Goal: Task Accomplishment & Management: Use online tool/utility

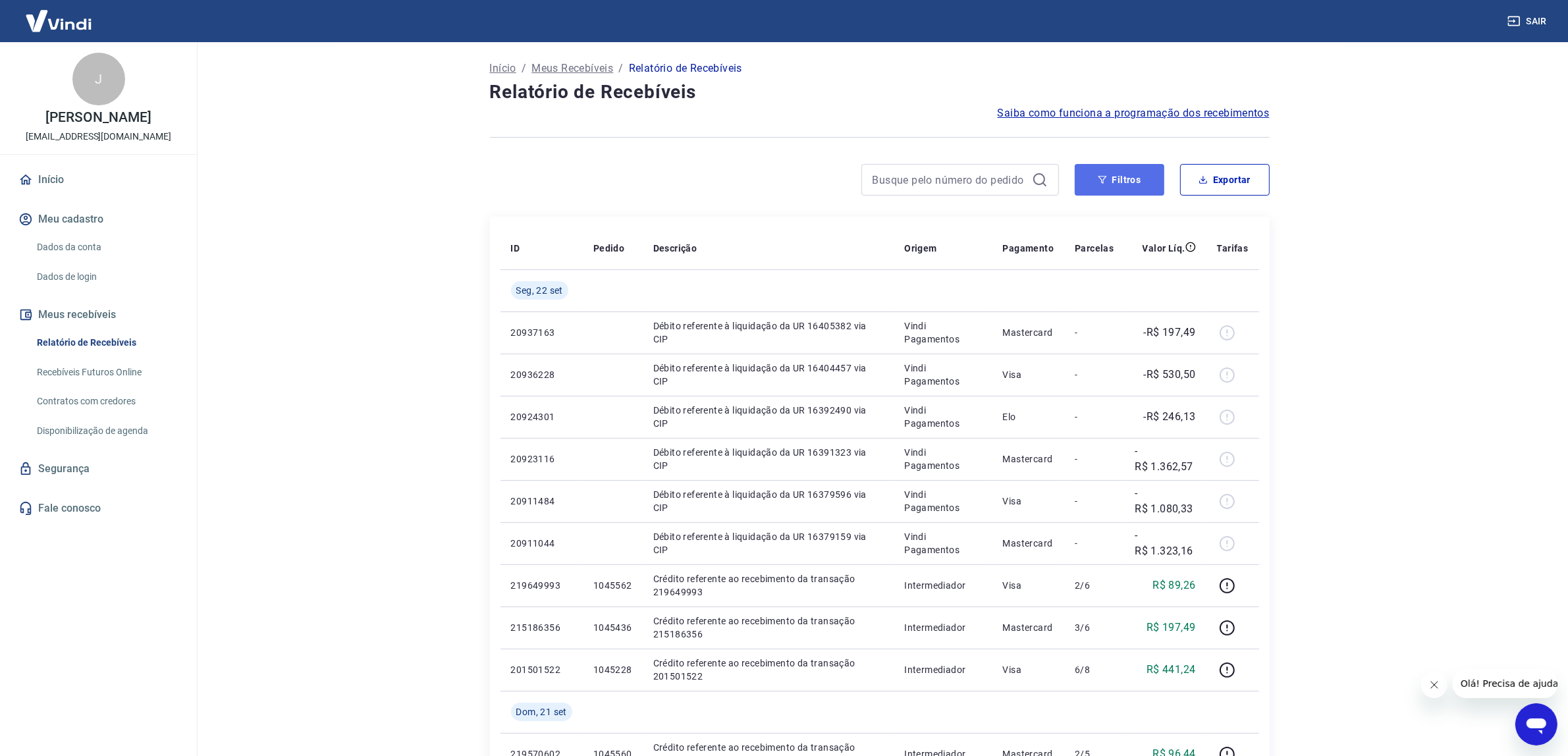
click at [1127, 180] on button "Filtros" at bounding box center [1119, 179] width 90 height 32
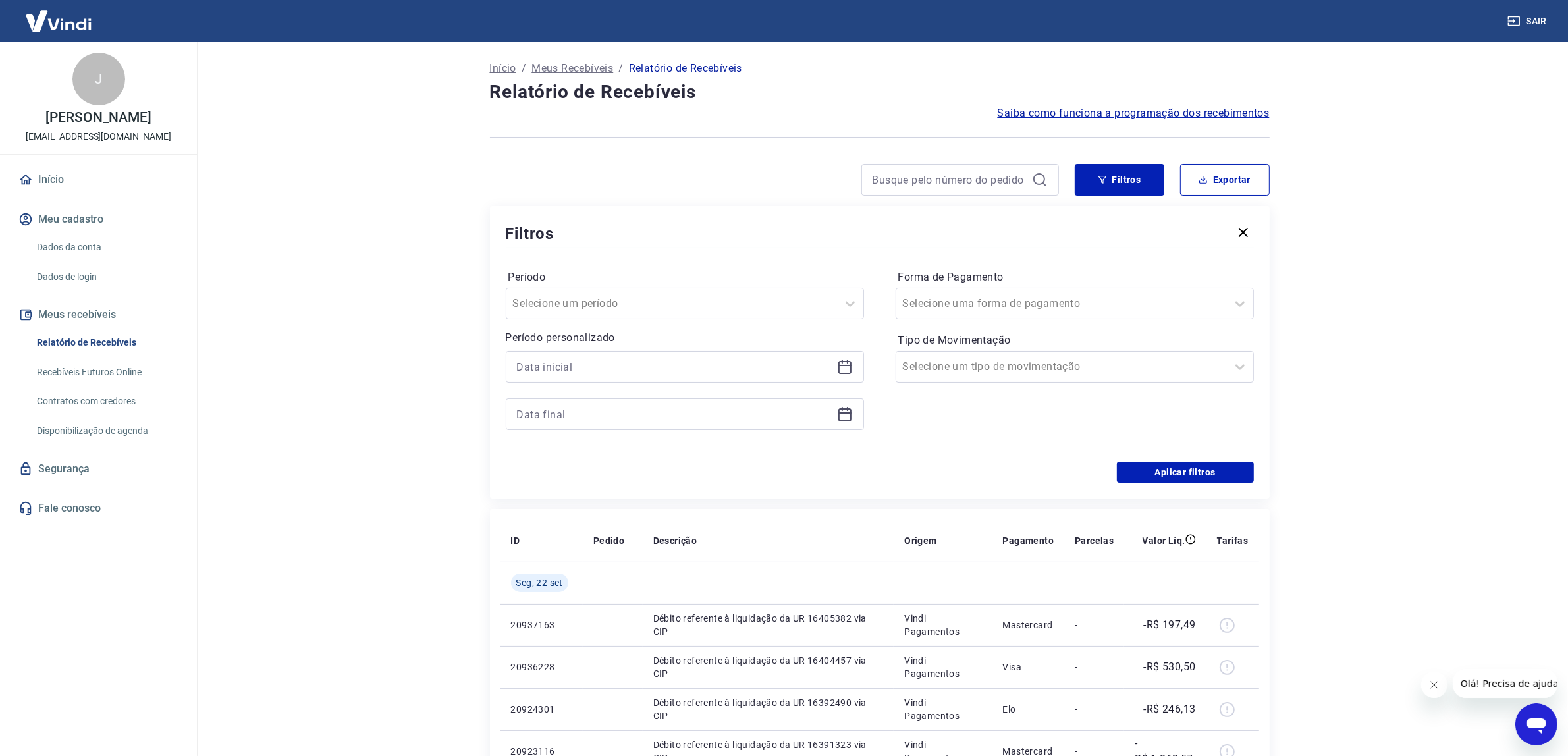
click at [858, 362] on div at bounding box center [685, 367] width 358 height 32
click at [851, 367] on icon at bounding box center [844, 367] width 16 height 16
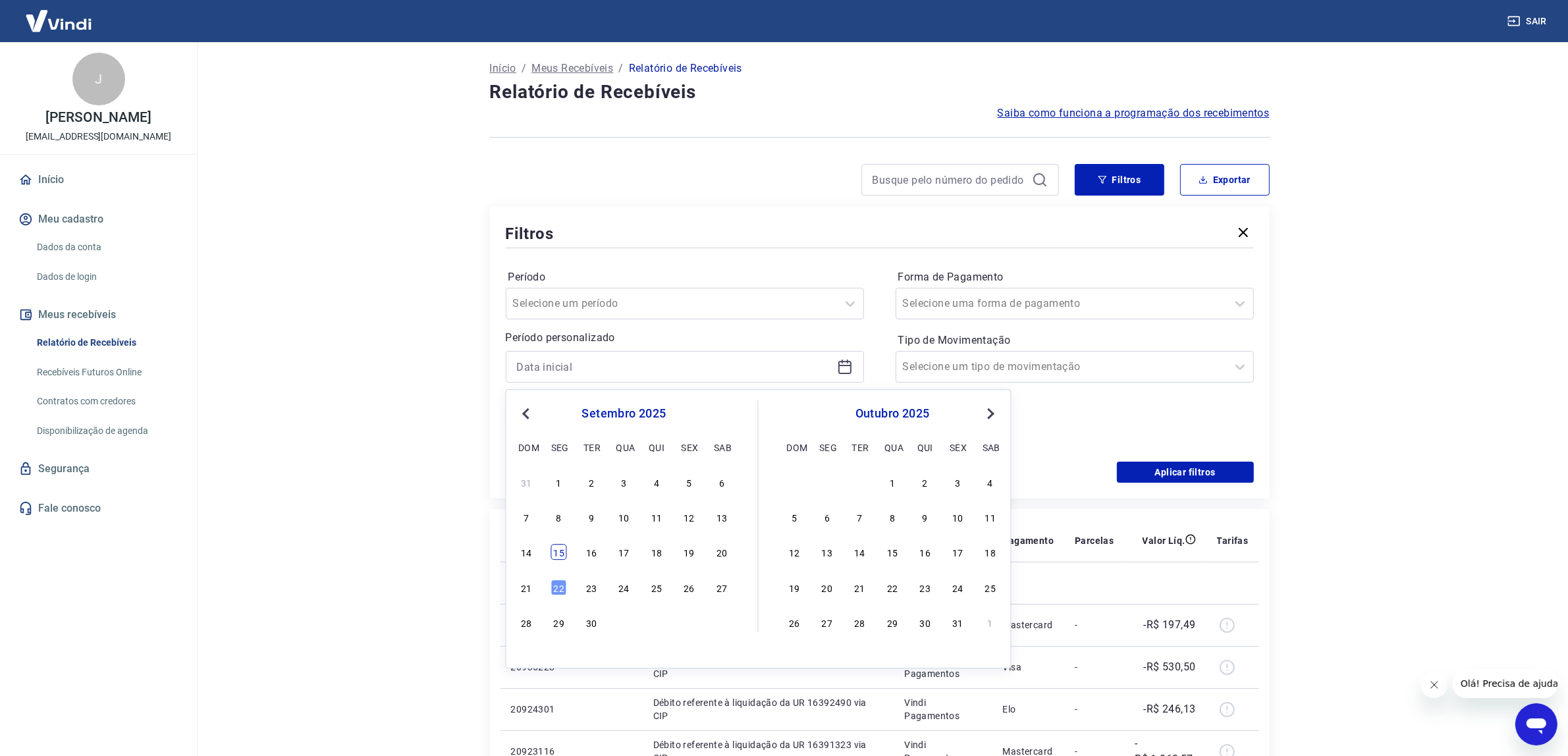
click at [561, 553] on div "15" at bounding box center [558, 552] width 16 height 16
click at [561, 553] on th "ID" at bounding box center [541, 541] width 82 height 42
type input "[DATE]"
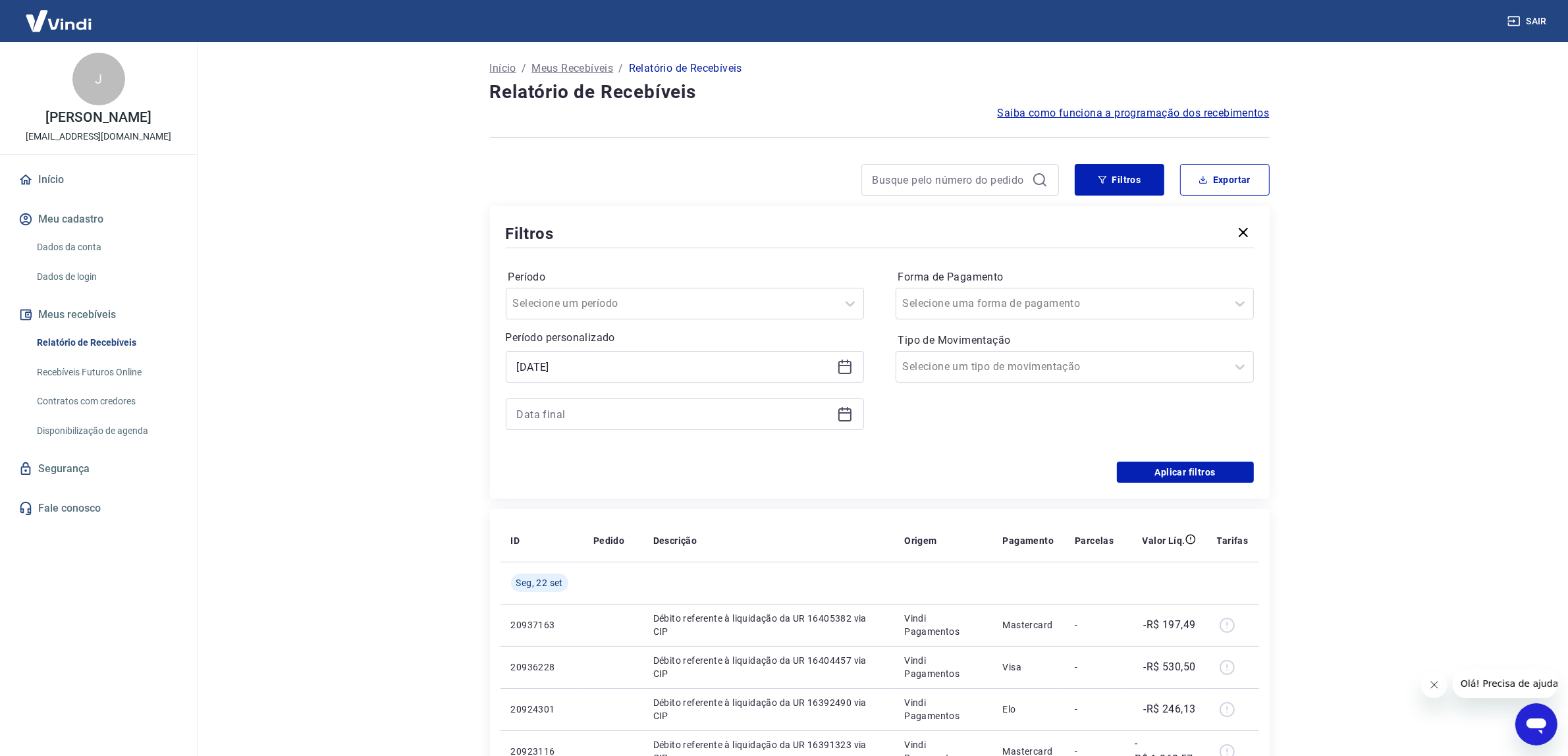
click at [852, 417] on icon at bounding box center [844, 414] width 16 height 16
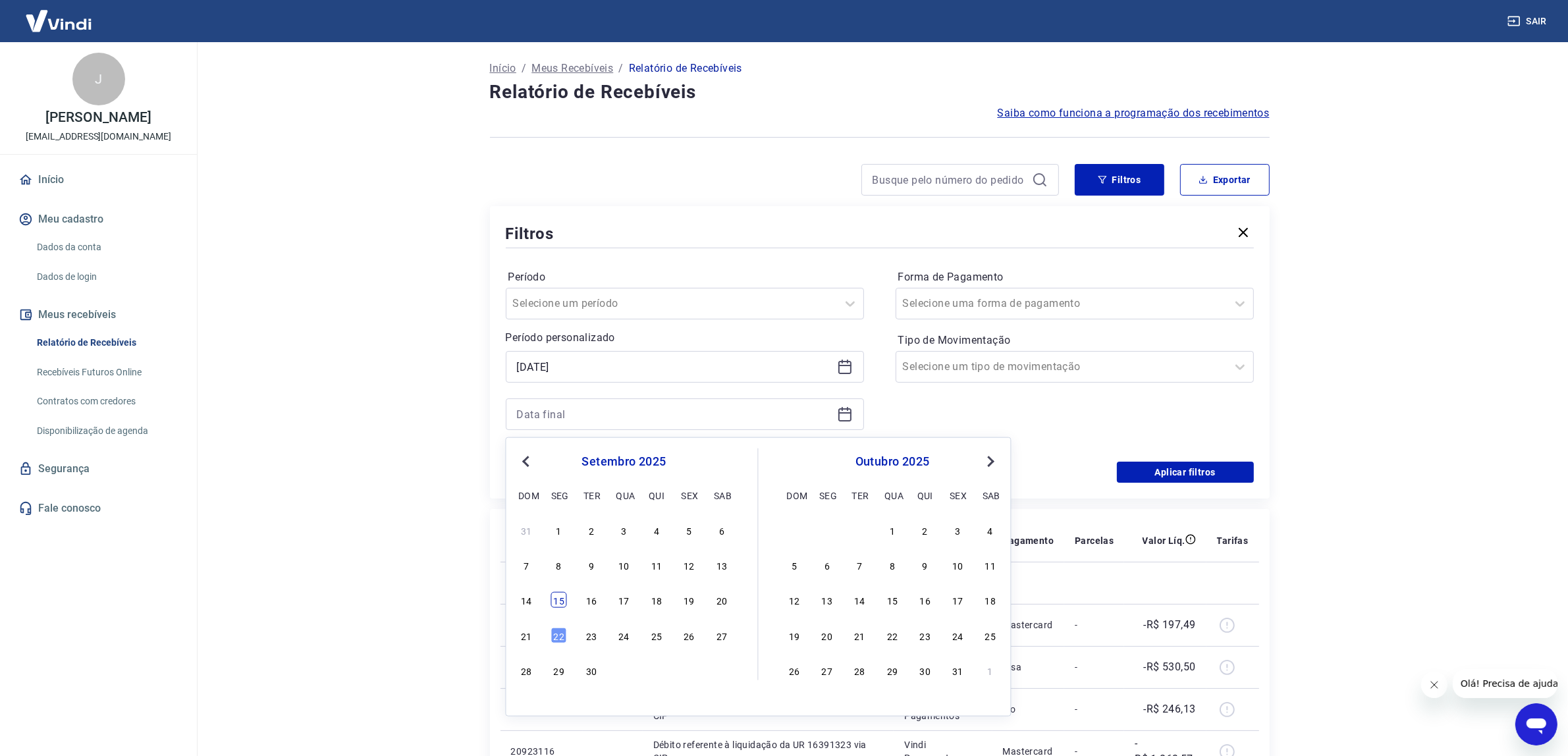
click at [555, 606] on div "15" at bounding box center [558, 599] width 16 height 16
drag, startPoint x: 555, startPoint y: 606, endPoint x: 1281, endPoint y: 487, distance: 735.7
click at [556, 603] on td "20937163" at bounding box center [541, 624] width 82 height 42
type input "[DATE]"
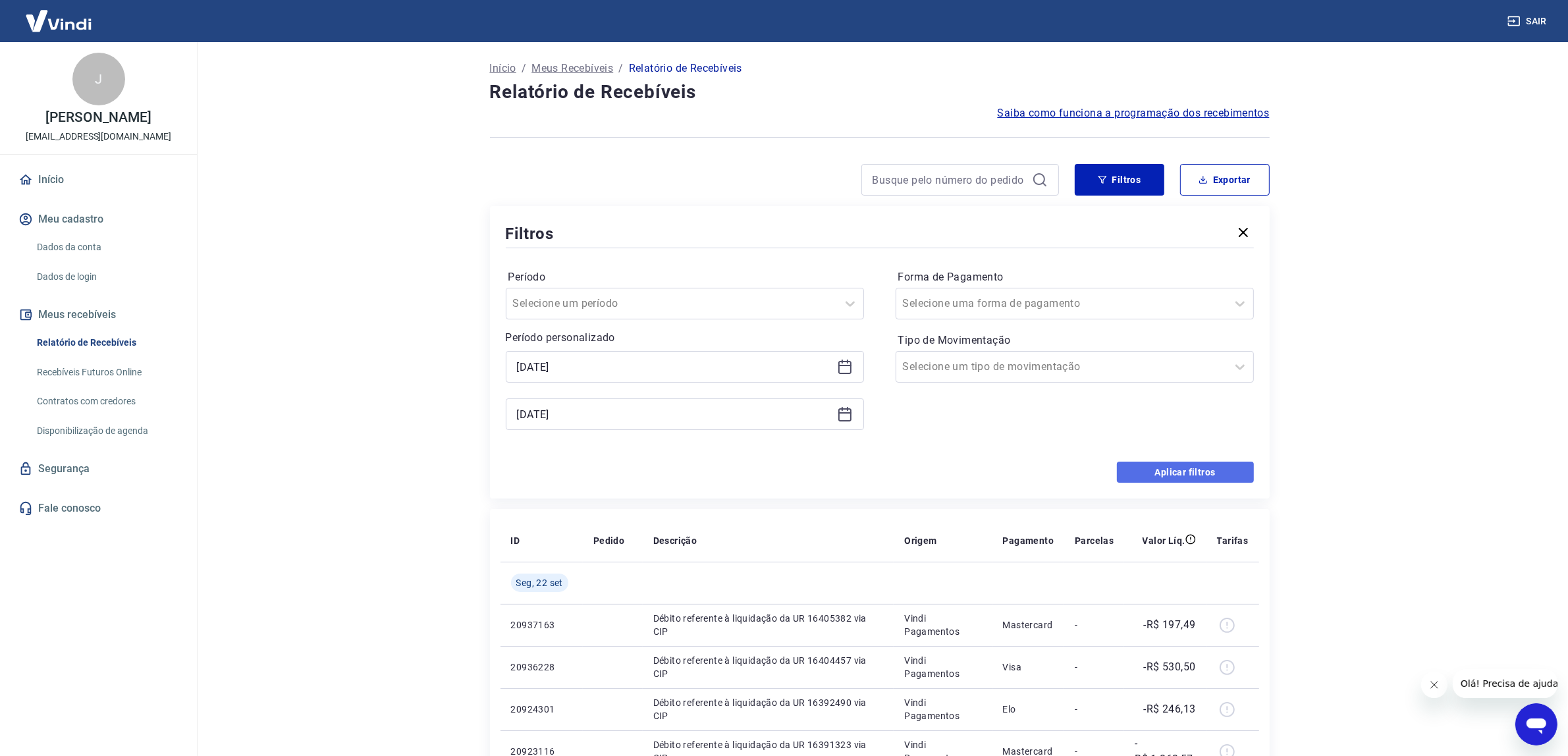
click at [1201, 478] on button "Aplicar filtros" at bounding box center [1185, 472] width 137 height 21
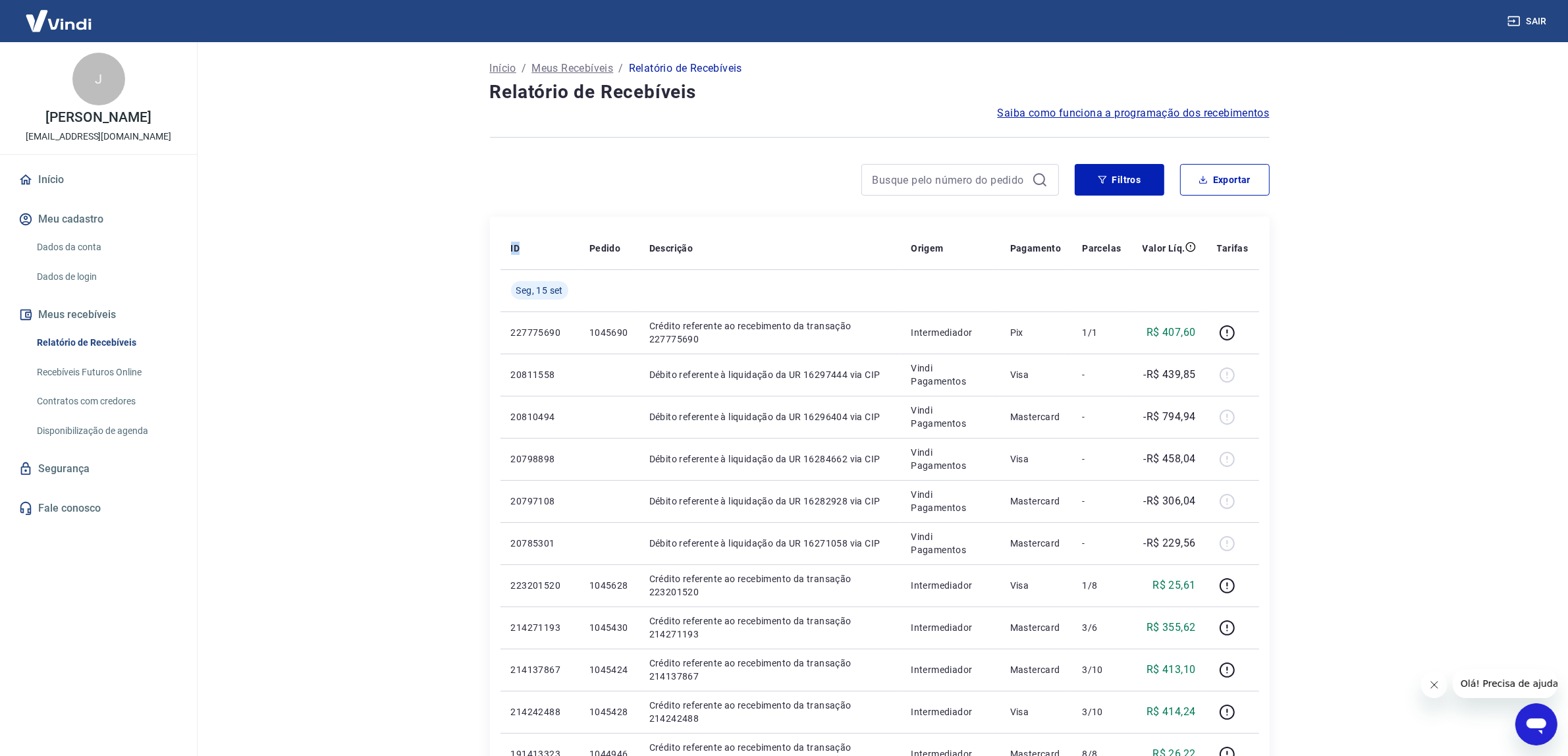
click at [753, 224] on div "ID Pedido Descrição Origem Pagamento Parcelas Valor Líq. Tarifas [DATE] 2277756…" at bounding box center [880, 501] width 780 height 569
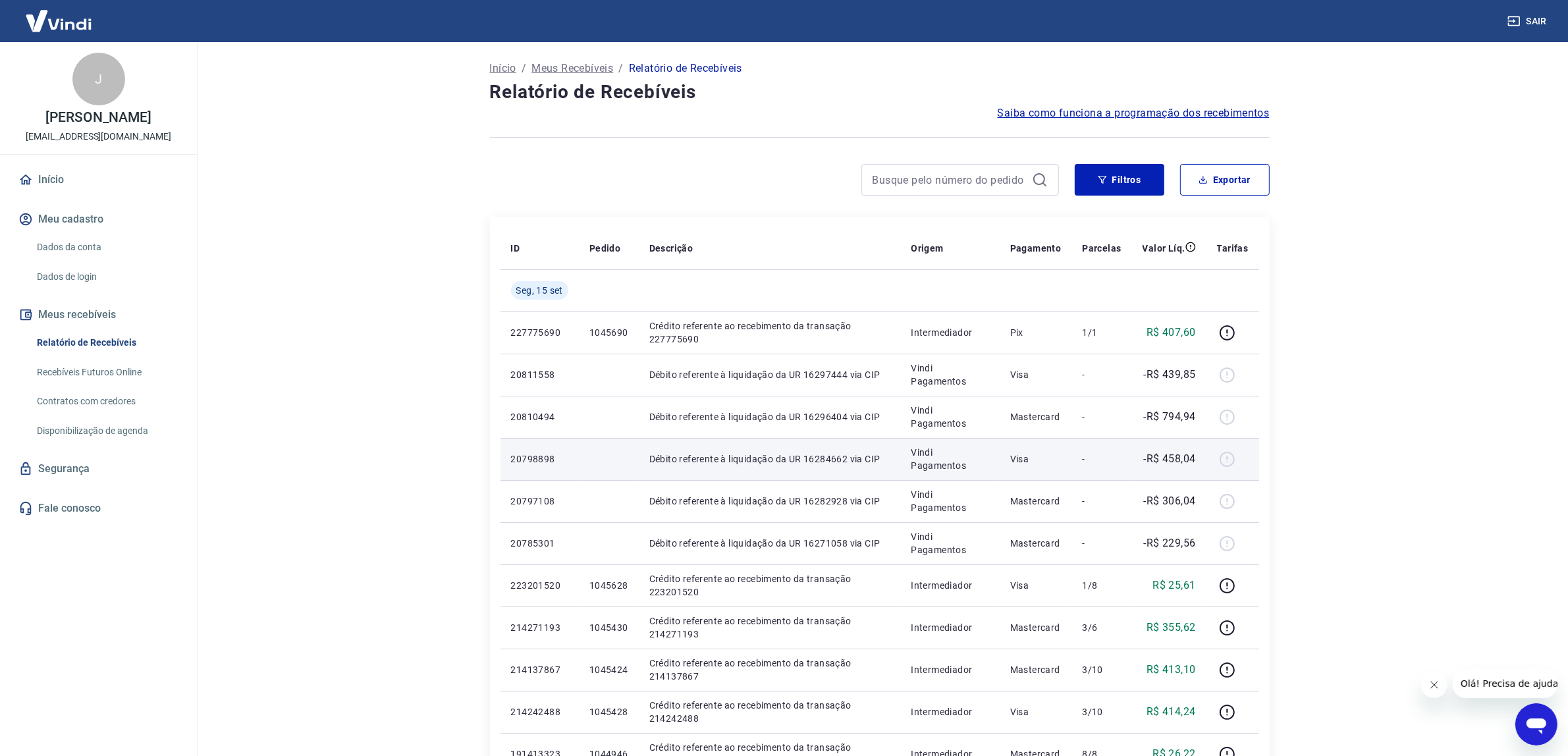
click at [907, 476] on td "Vindi Pagamentos" at bounding box center [950, 458] width 99 height 42
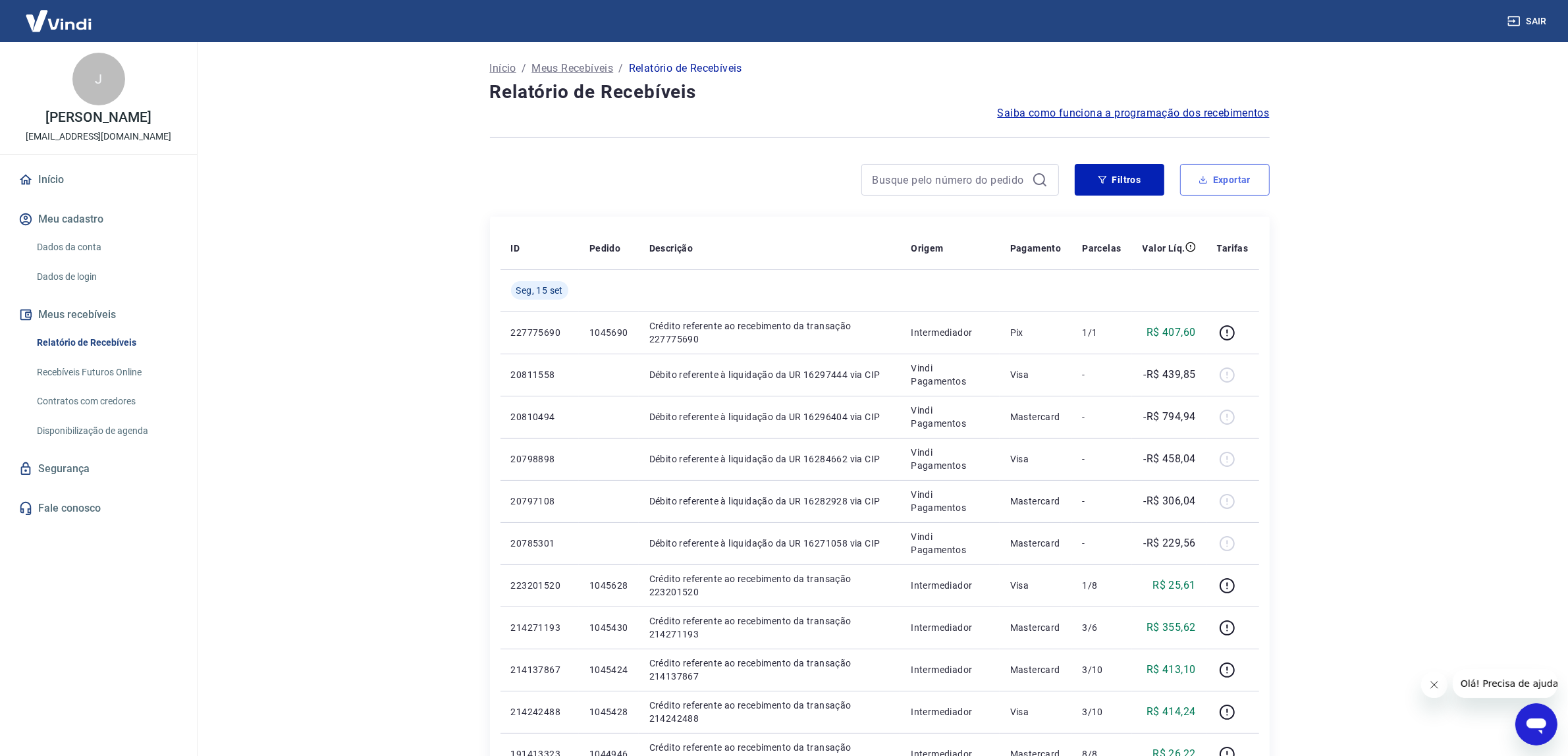
click at [1235, 182] on button "Exportar" at bounding box center [1224, 179] width 90 height 32
type input "[DATE]"
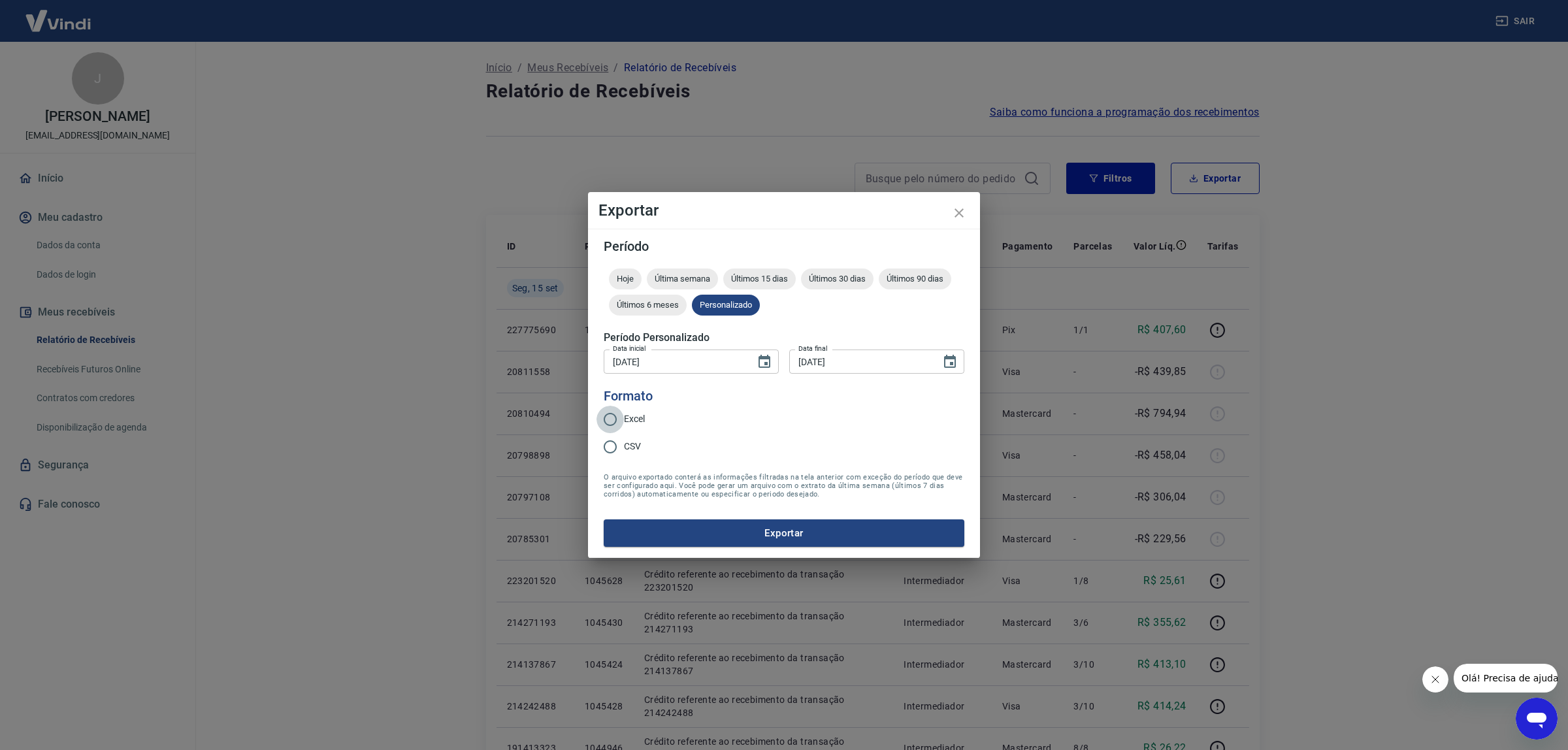
click at [622, 416] on input "Excel" at bounding box center [610, 419] width 27 height 27
radio input "true"
click at [736, 519] on button "Exportar" at bounding box center [784, 533] width 361 height 27
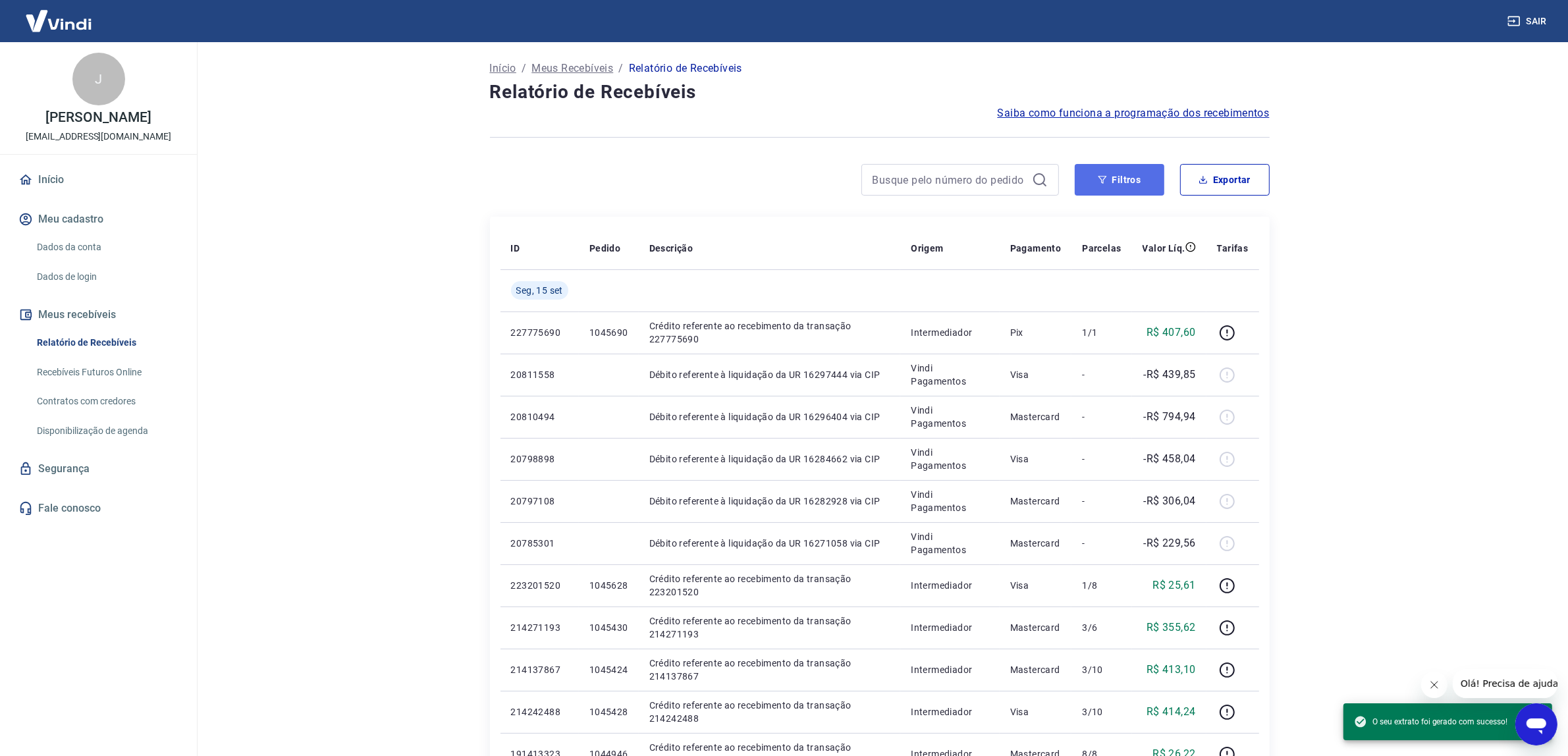
click at [1141, 187] on button "Filtros" at bounding box center [1119, 179] width 90 height 32
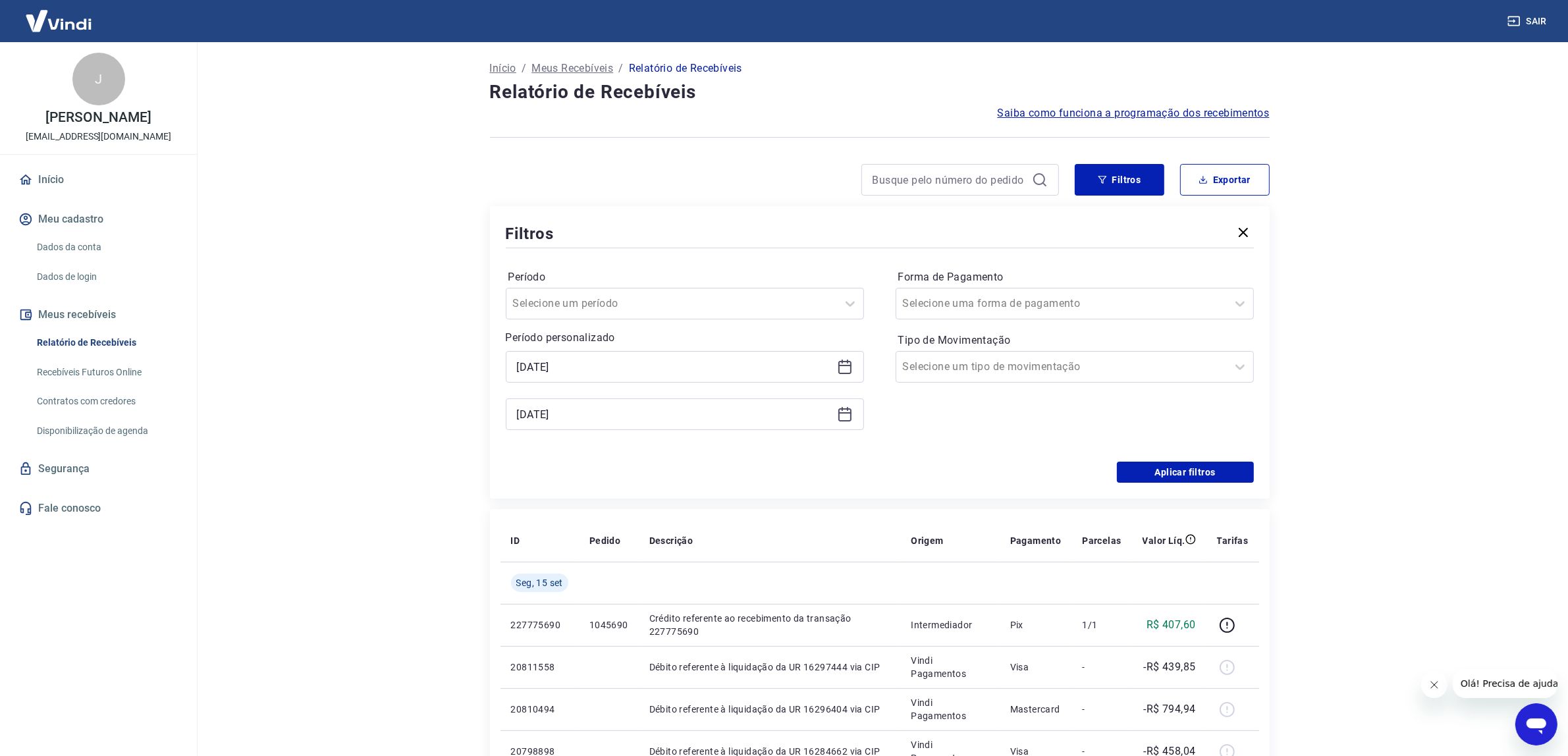
click at [844, 371] on icon at bounding box center [844, 367] width 16 height 16
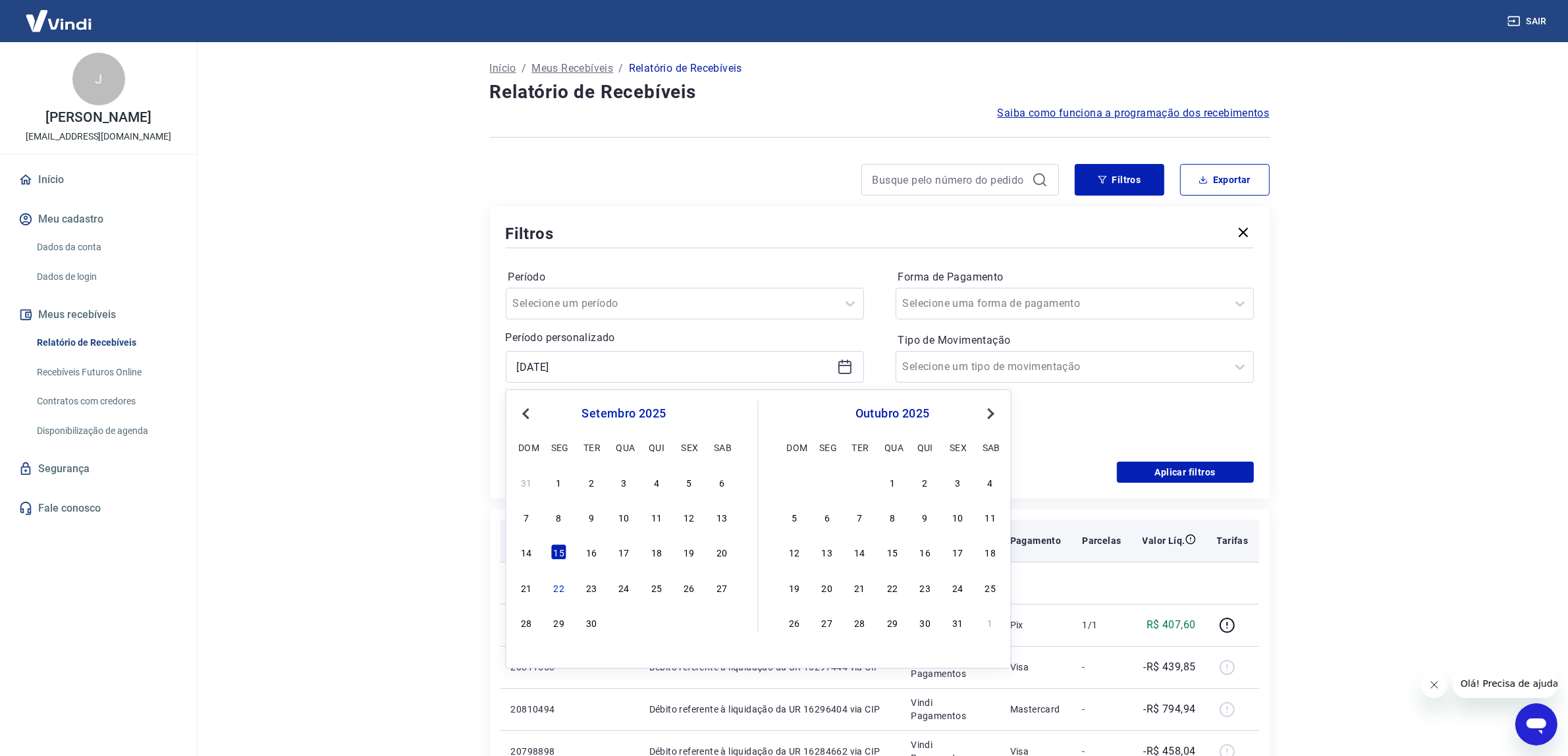
click at [587, 554] on div "16" at bounding box center [591, 552] width 16 height 16
click at [587, 554] on th "Pedido" at bounding box center [609, 541] width 60 height 42
type input "[DATE]"
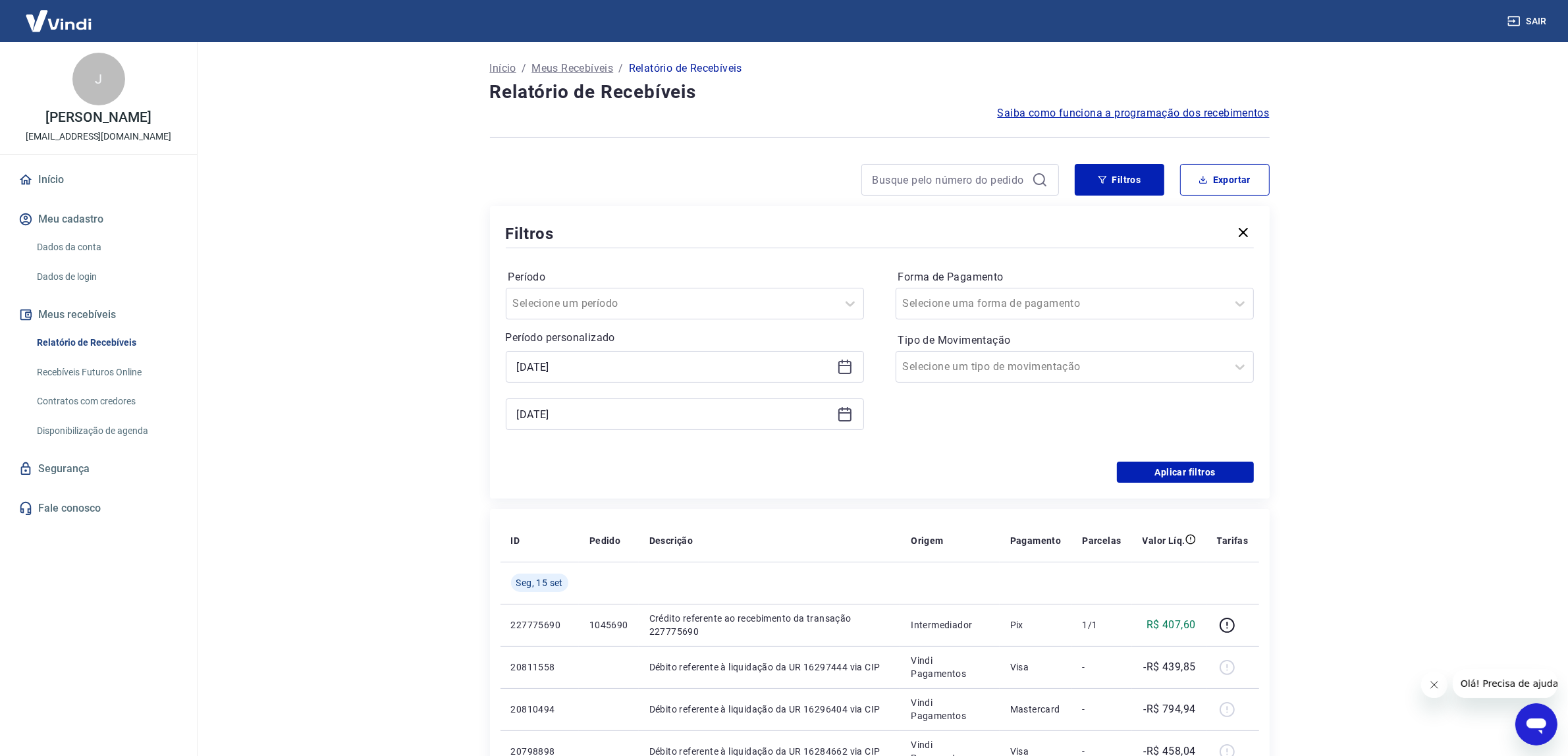
click at [847, 412] on icon at bounding box center [844, 414] width 16 height 16
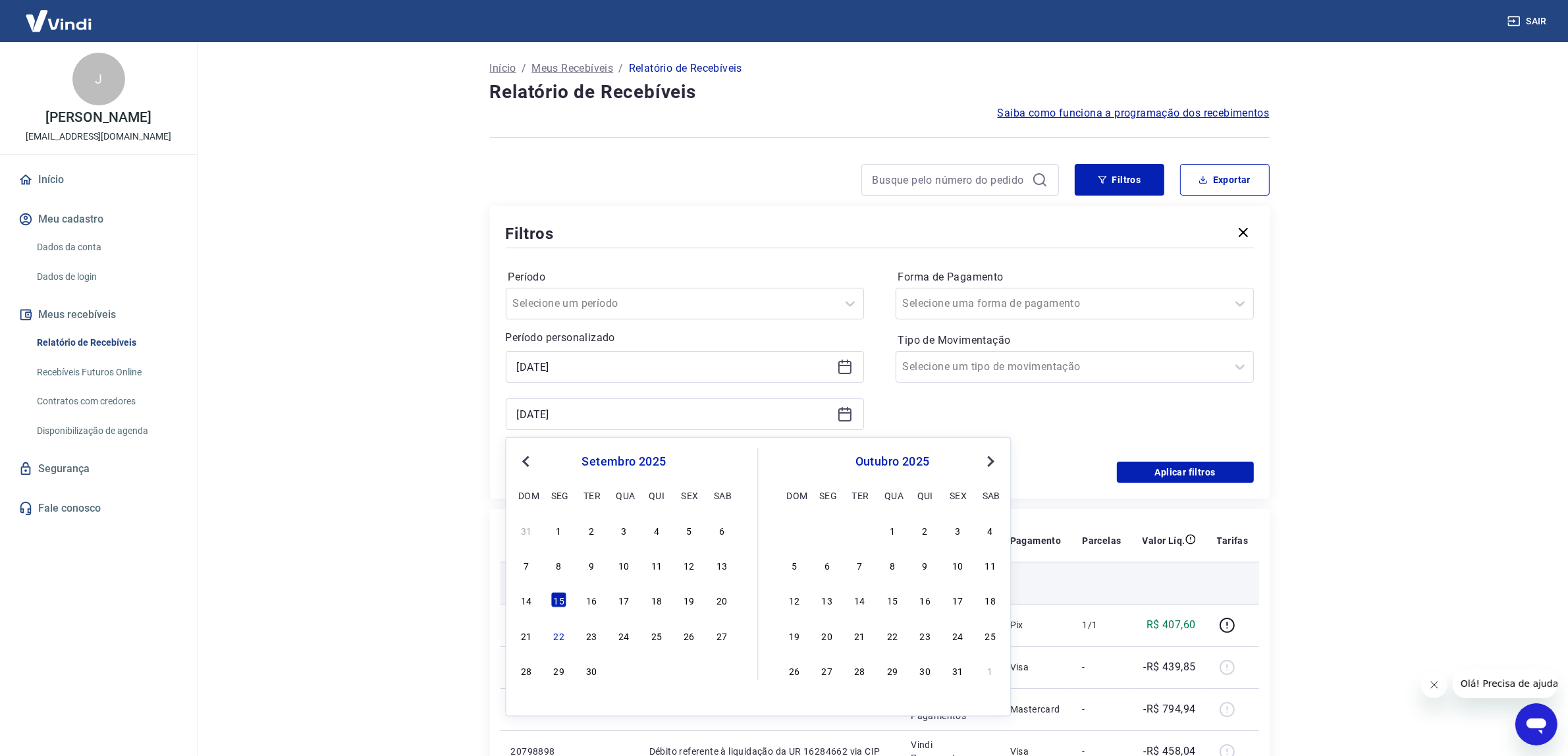
click at [593, 598] on div "16" at bounding box center [591, 599] width 16 height 16
click at [595, 596] on td at bounding box center [609, 582] width 60 height 42
type input "[DATE]"
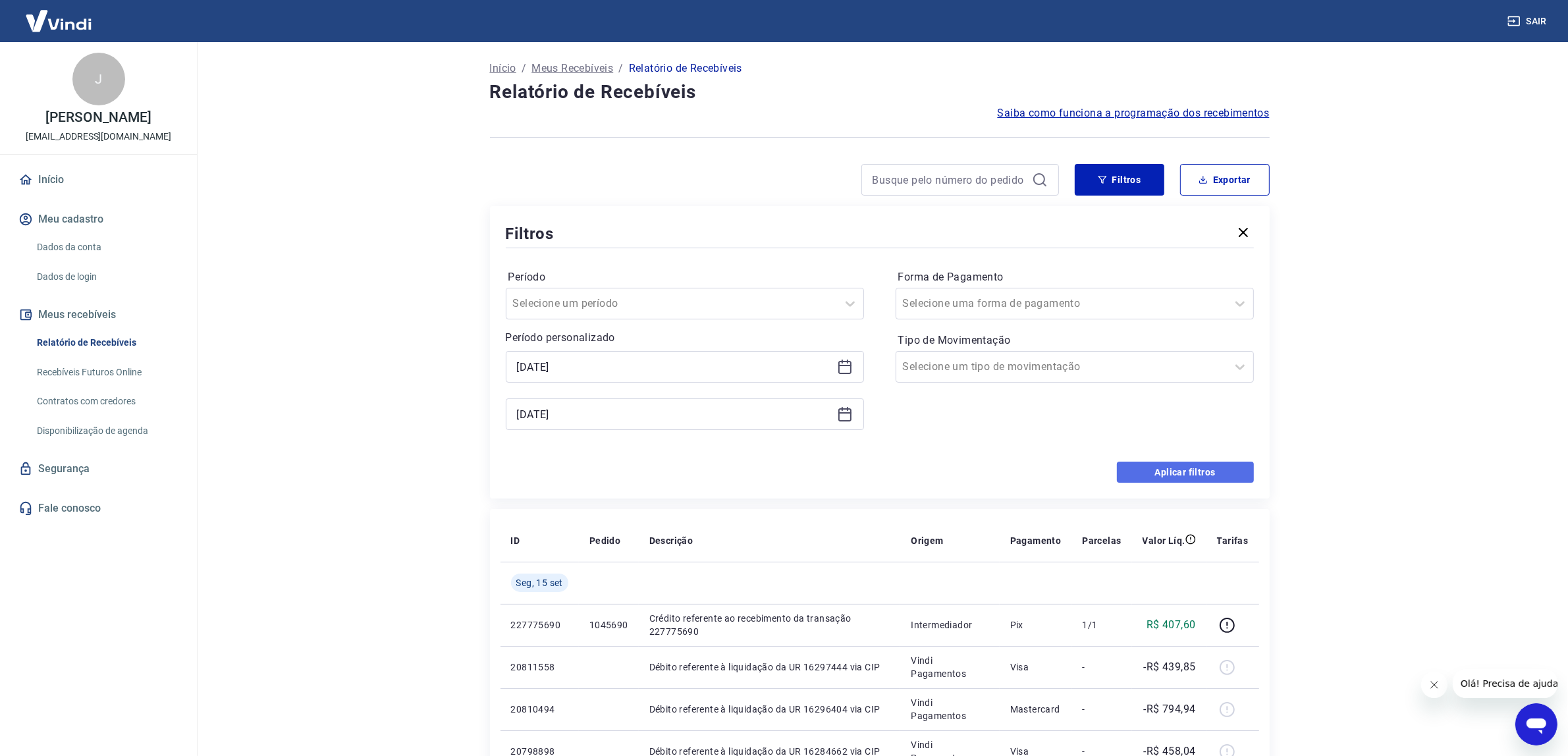
click at [1223, 475] on button "Aplicar filtros" at bounding box center [1185, 472] width 137 height 21
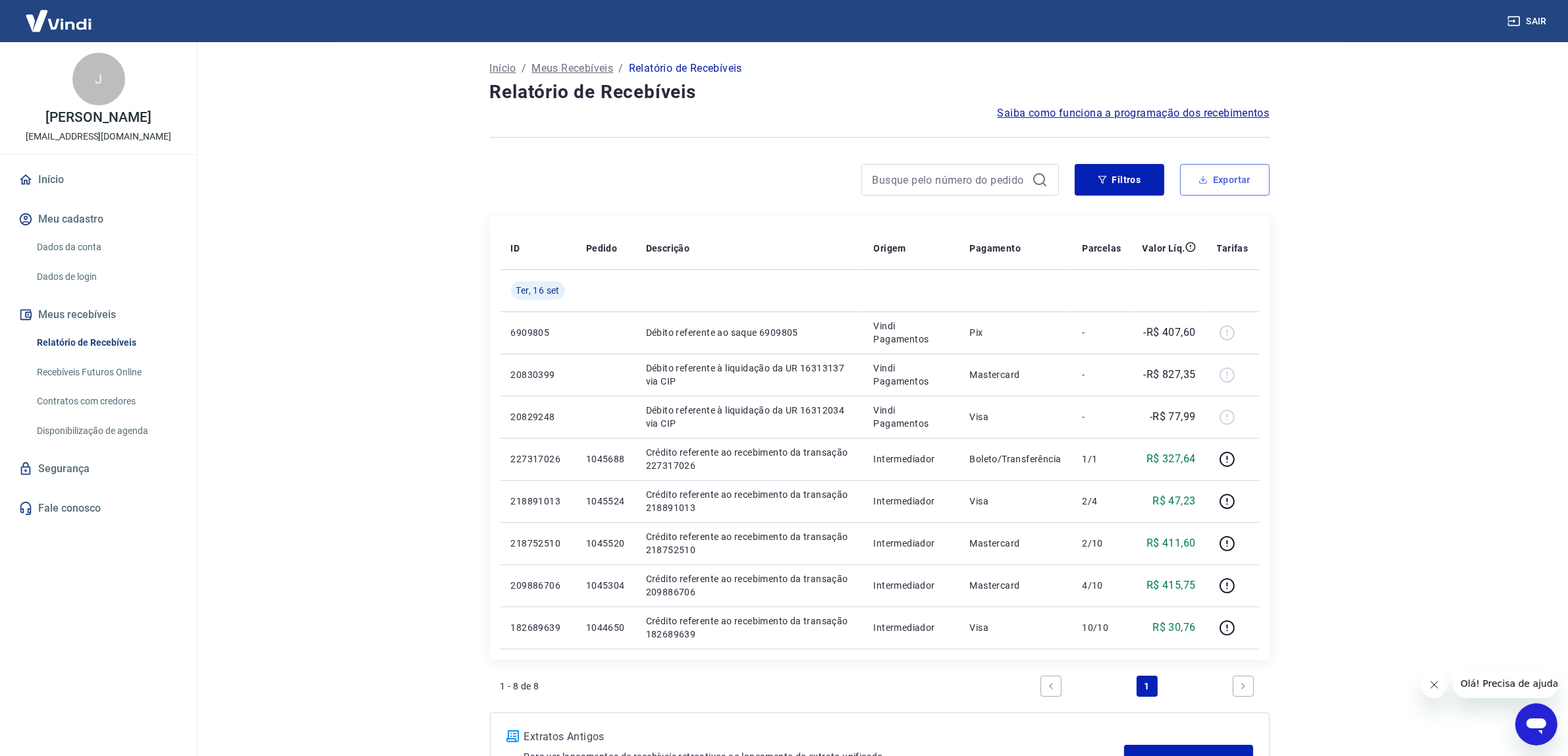
click at [1257, 185] on button "Exportar" at bounding box center [1224, 179] width 90 height 32
type input "[DATE]"
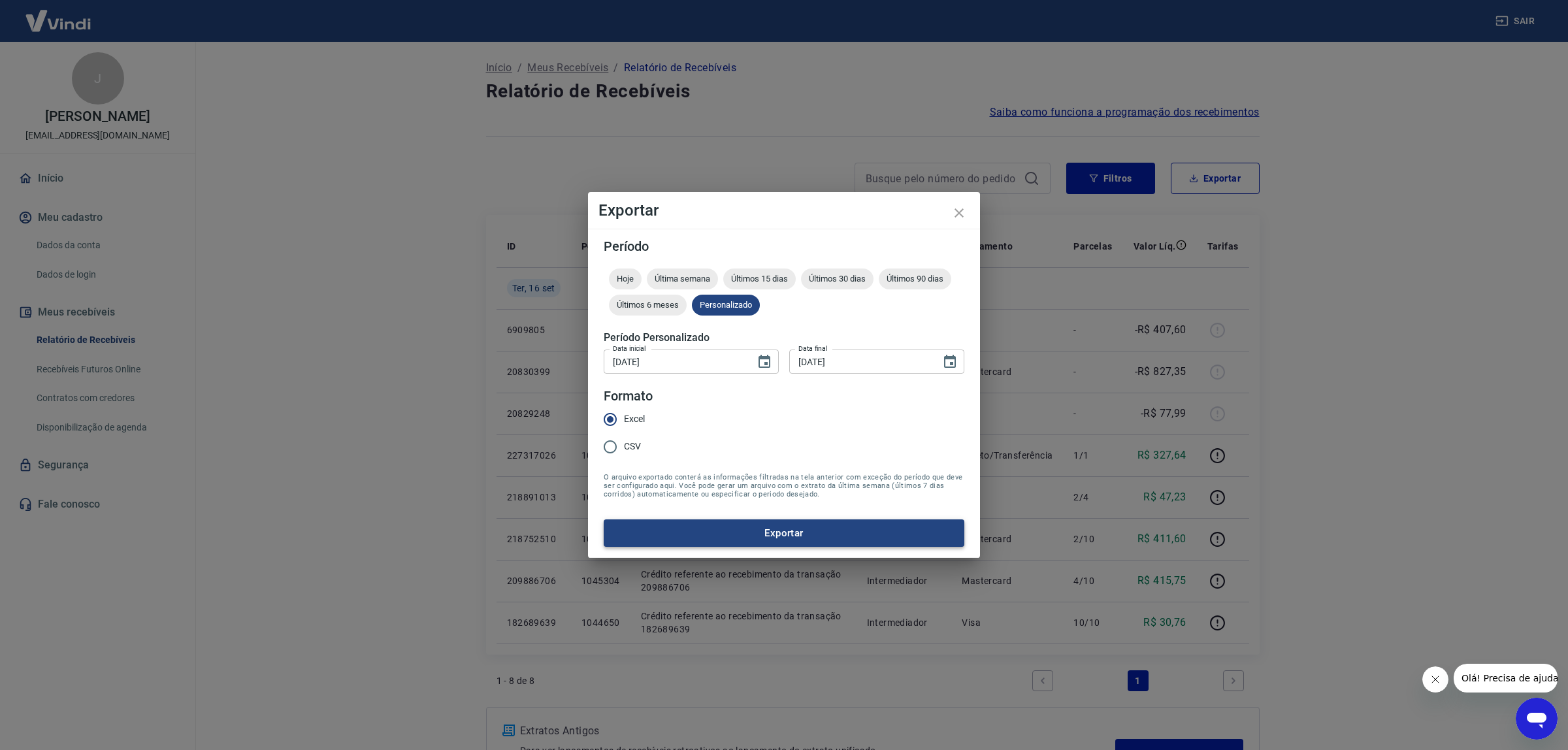
click at [697, 533] on button "Exportar" at bounding box center [784, 533] width 361 height 27
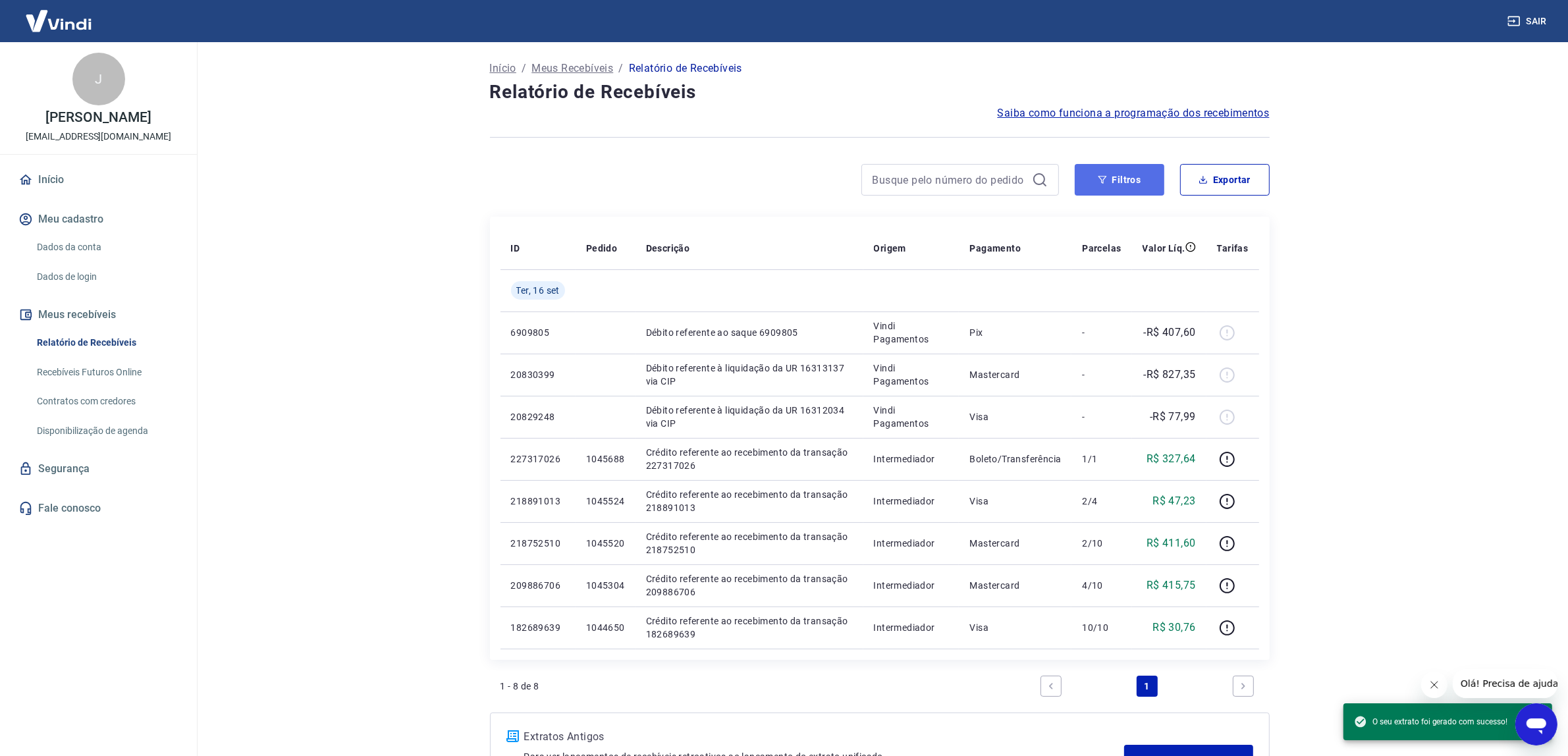
click at [1134, 171] on button "Filtros" at bounding box center [1119, 179] width 90 height 32
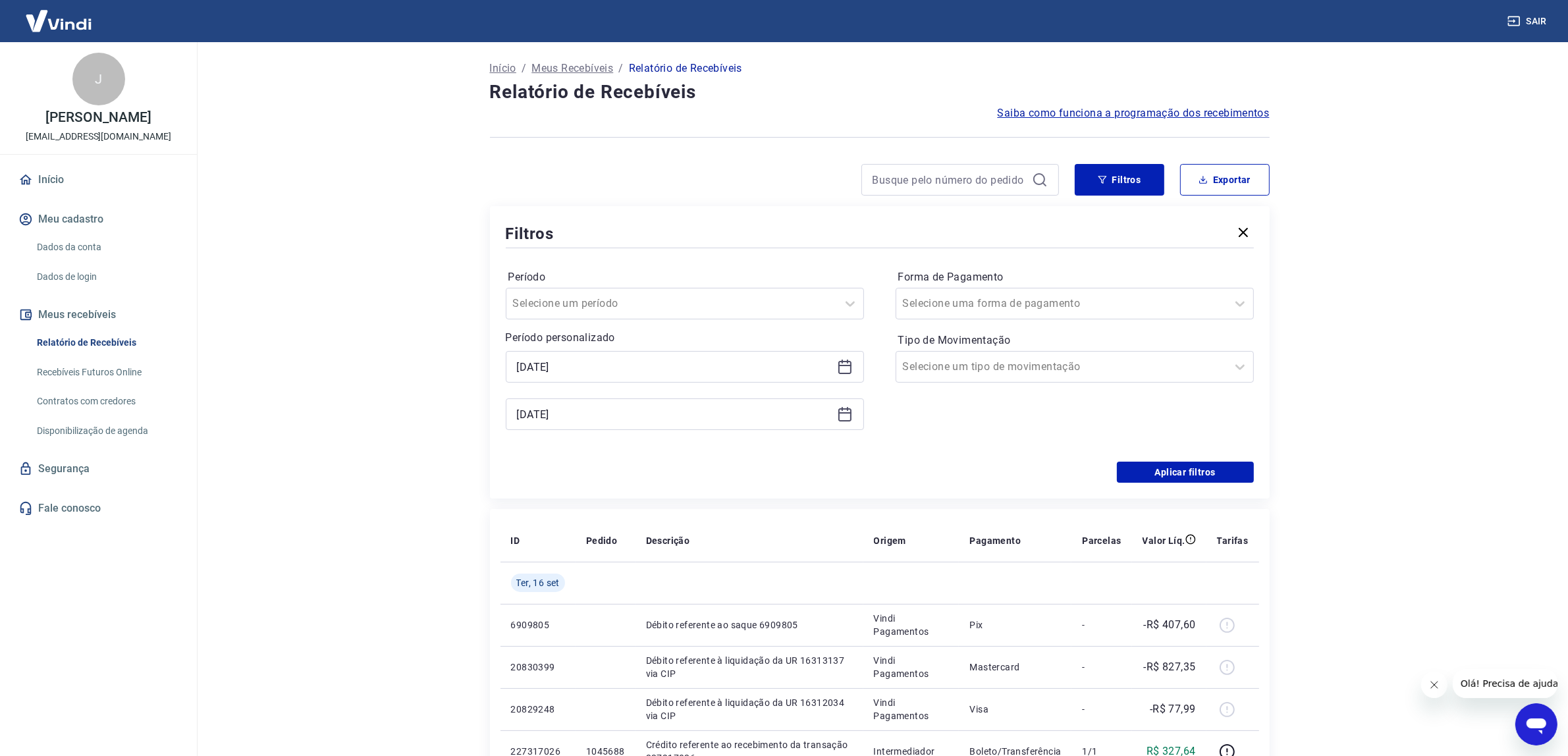
click at [841, 370] on icon at bounding box center [844, 367] width 16 height 16
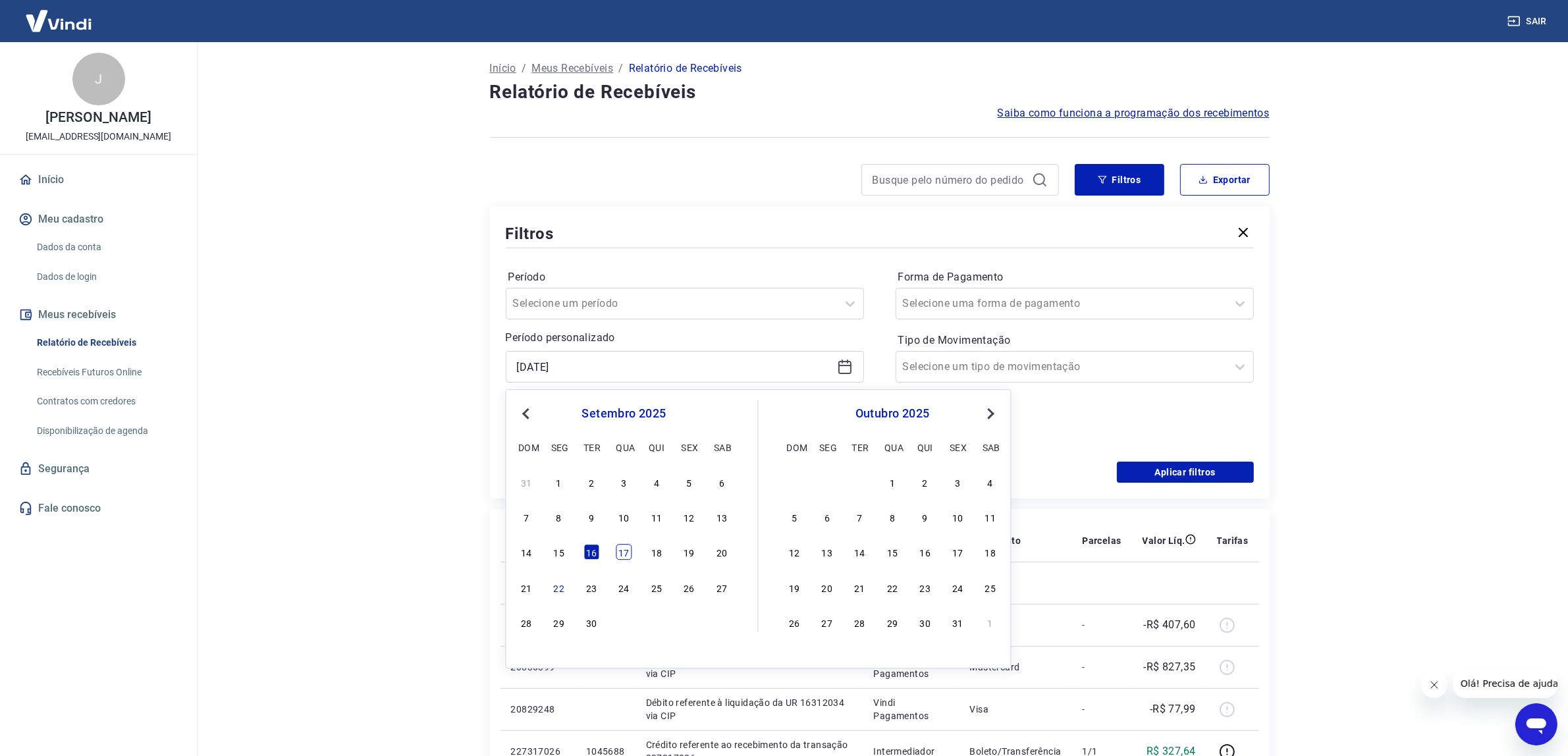
click at [629, 546] on div "17" at bounding box center [624, 552] width 16 height 16
click at [627, 546] on th "Pedido" at bounding box center [605, 541] width 60 height 42
type input "[DATE]"
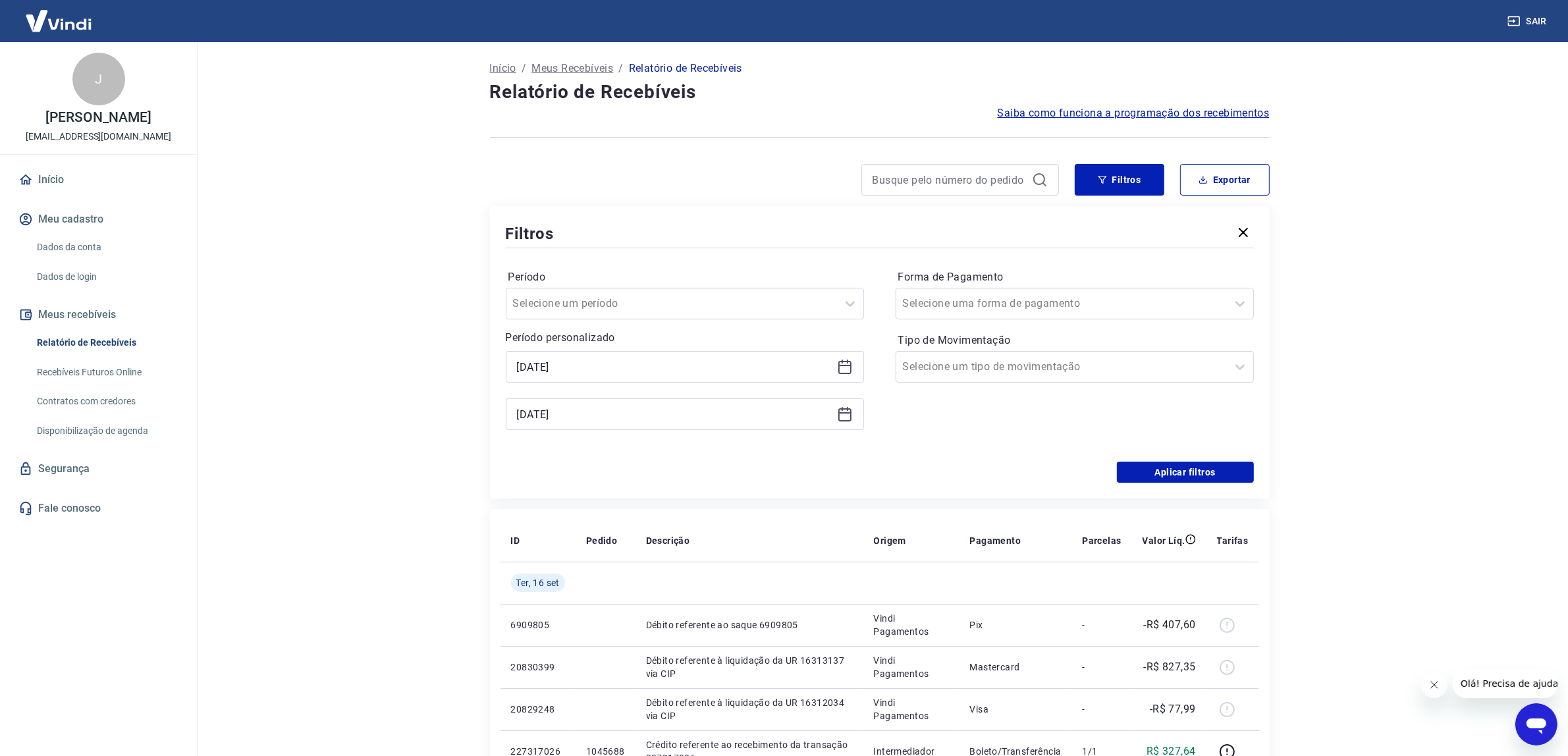
click at [844, 415] on icon at bounding box center [844, 414] width 16 height 16
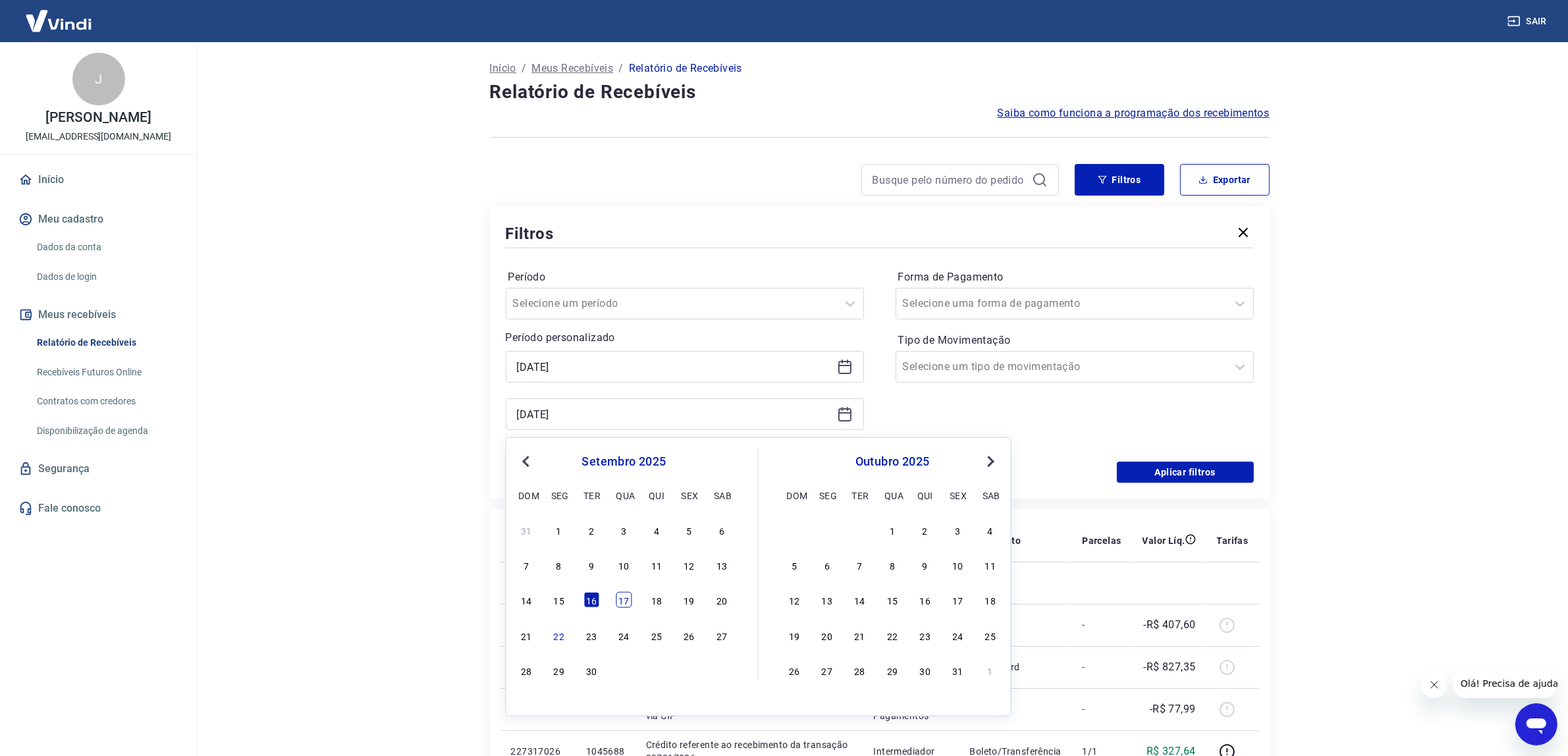
click at [619, 598] on div "17" at bounding box center [624, 599] width 16 height 16
type input "[DATE]"
click at [619, 598] on td at bounding box center [605, 582] width 60 height 42
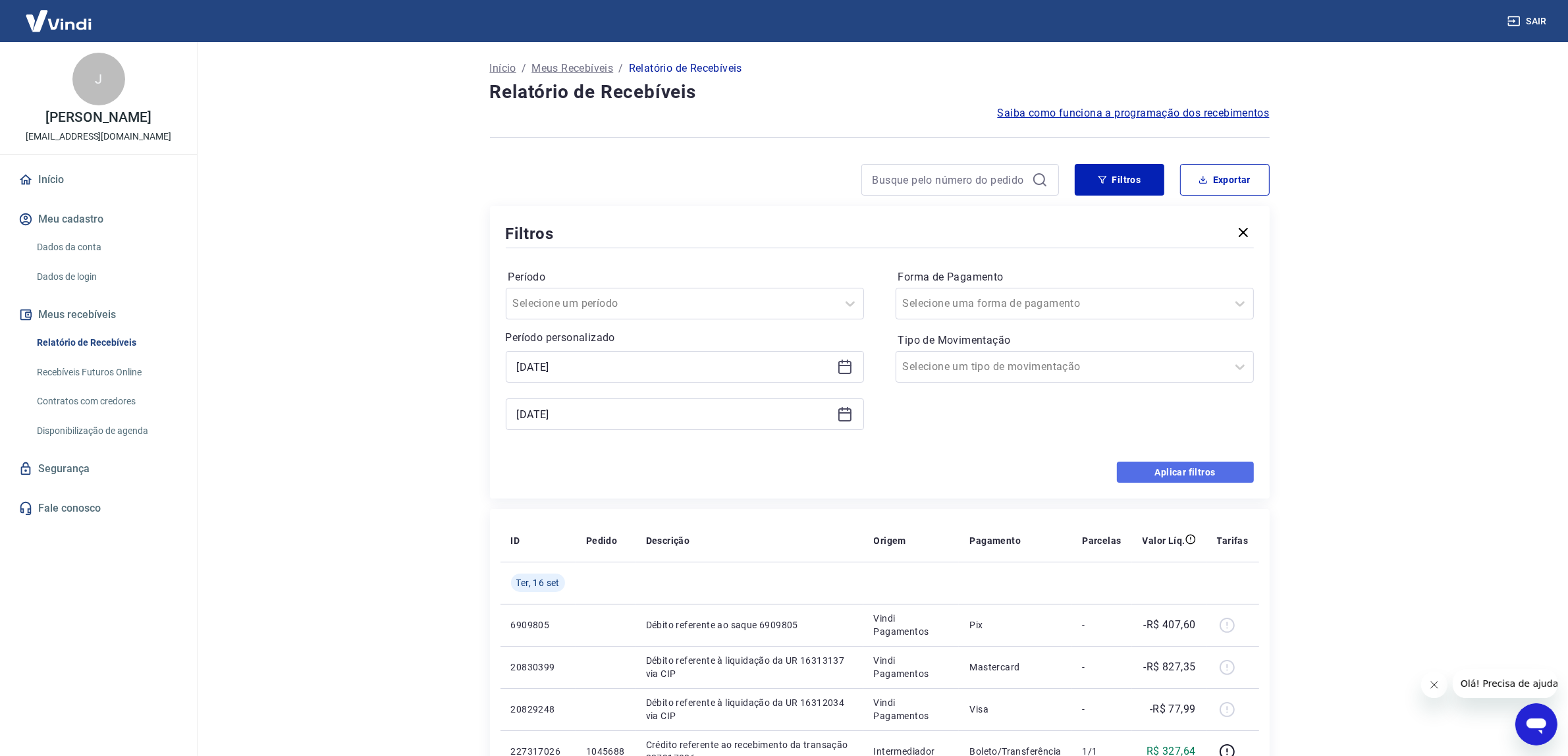
click at [1213, 465] on button "Aplicar filtros" at bounding box center [1185, 472] width 137 height 21
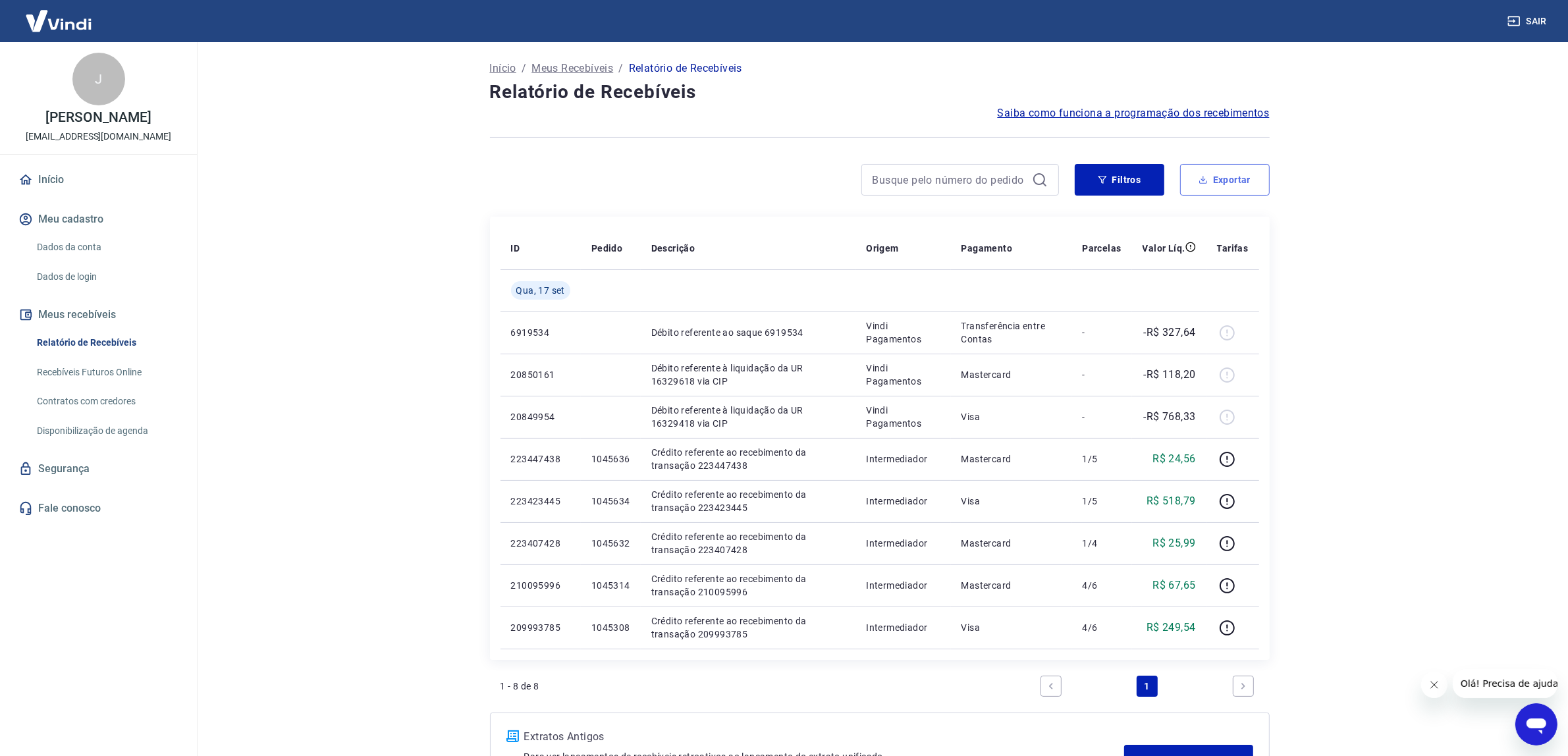
click at [1245, 175] on button "Exportar" at bounding box center [1224, 179] width 90 height 32
type input "[DATE]"
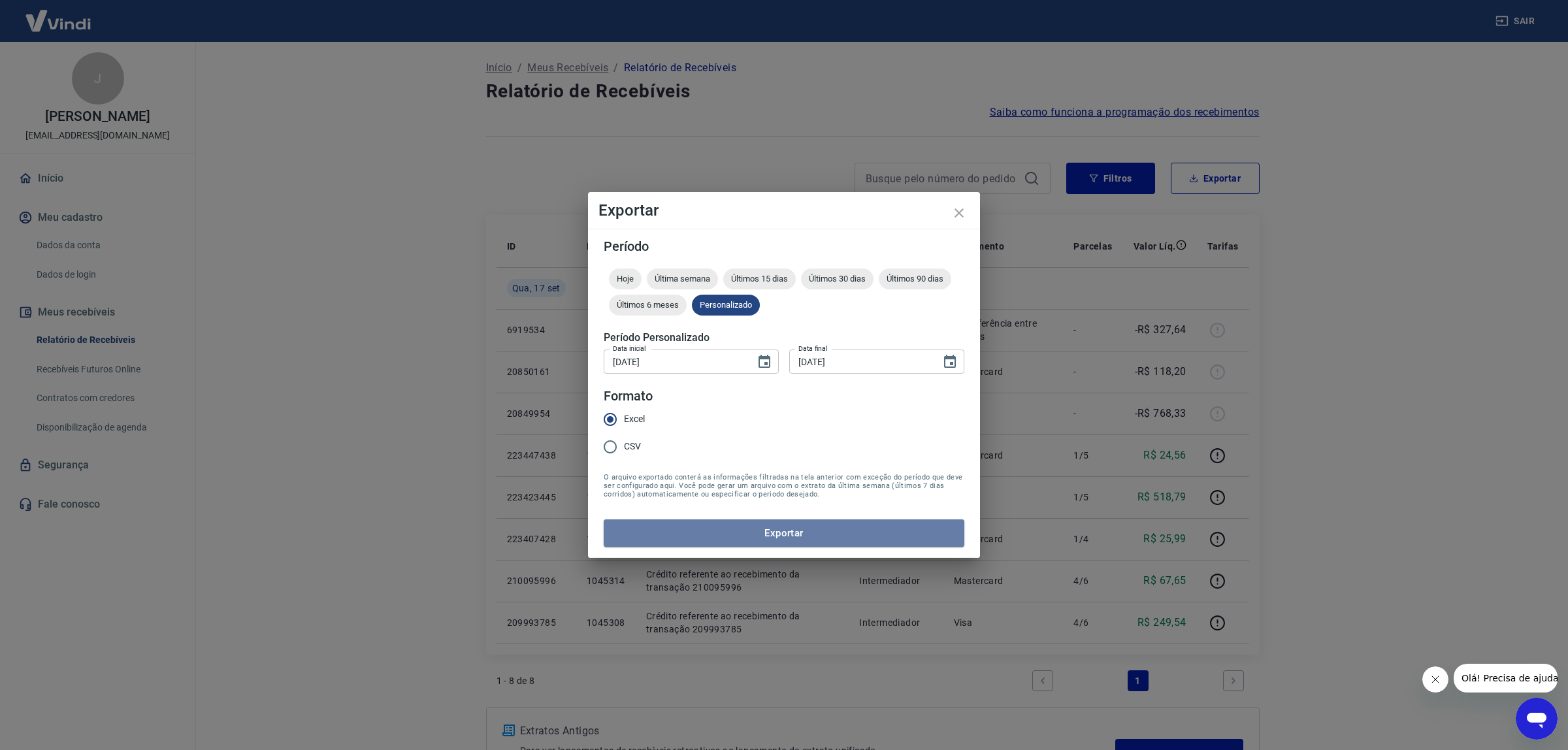
drag, startPoint x: 725, startPoint y: 522, endPoint x: 726, endPoint y: 529, distance: 7.1
click at [726, 524] on button "Exportar" at bounding box center [784, 533] width 361 height 27
click at [726, 529] on form "Período Hoje Última semana Últimos 15 dias Últimos 30 dias Últimos 90 dias Últi…" at bounding box center [784, 393] width 361 height 307
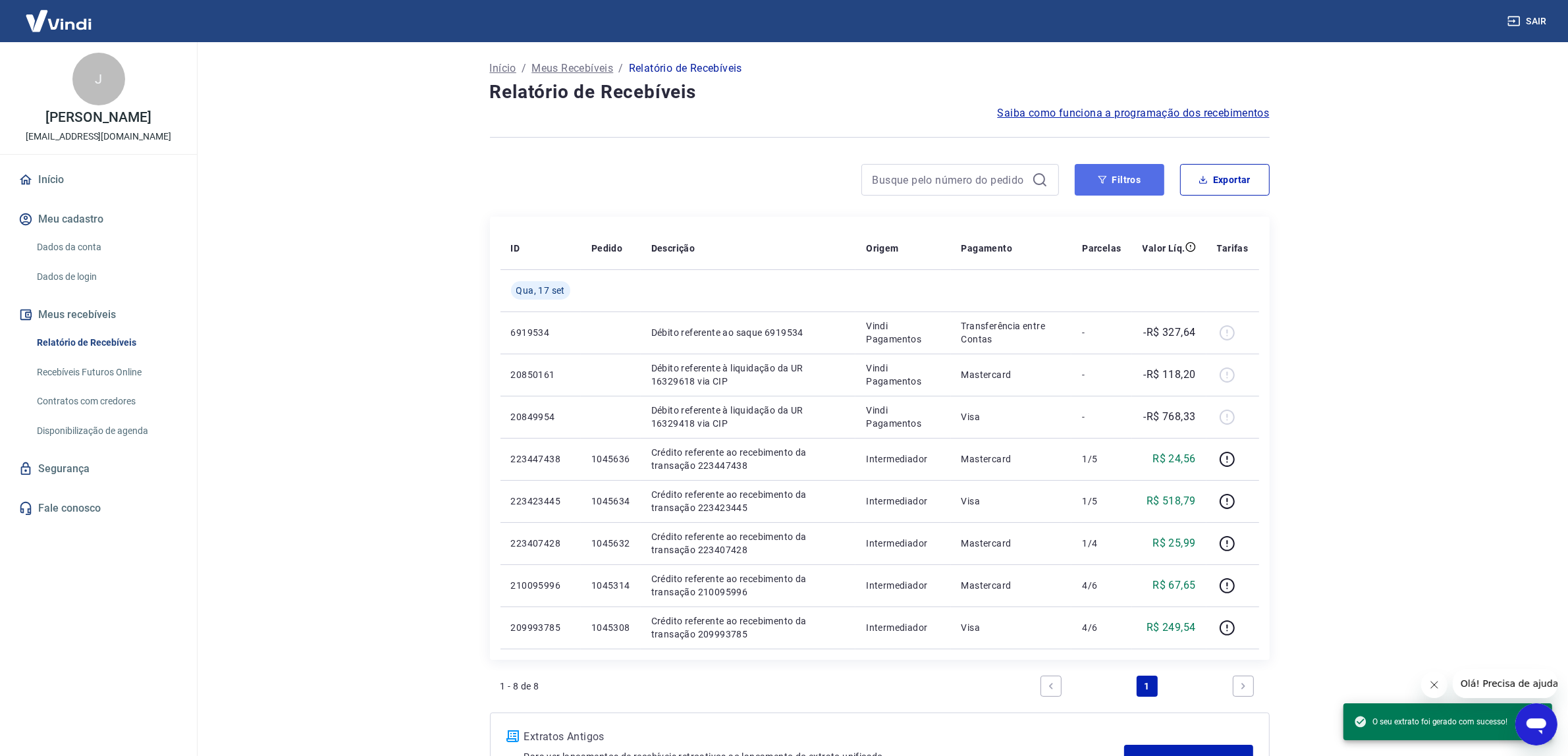
click at [1133, 184] on button "Filtros" at bounding box center [1119, 179] width 90 height 32
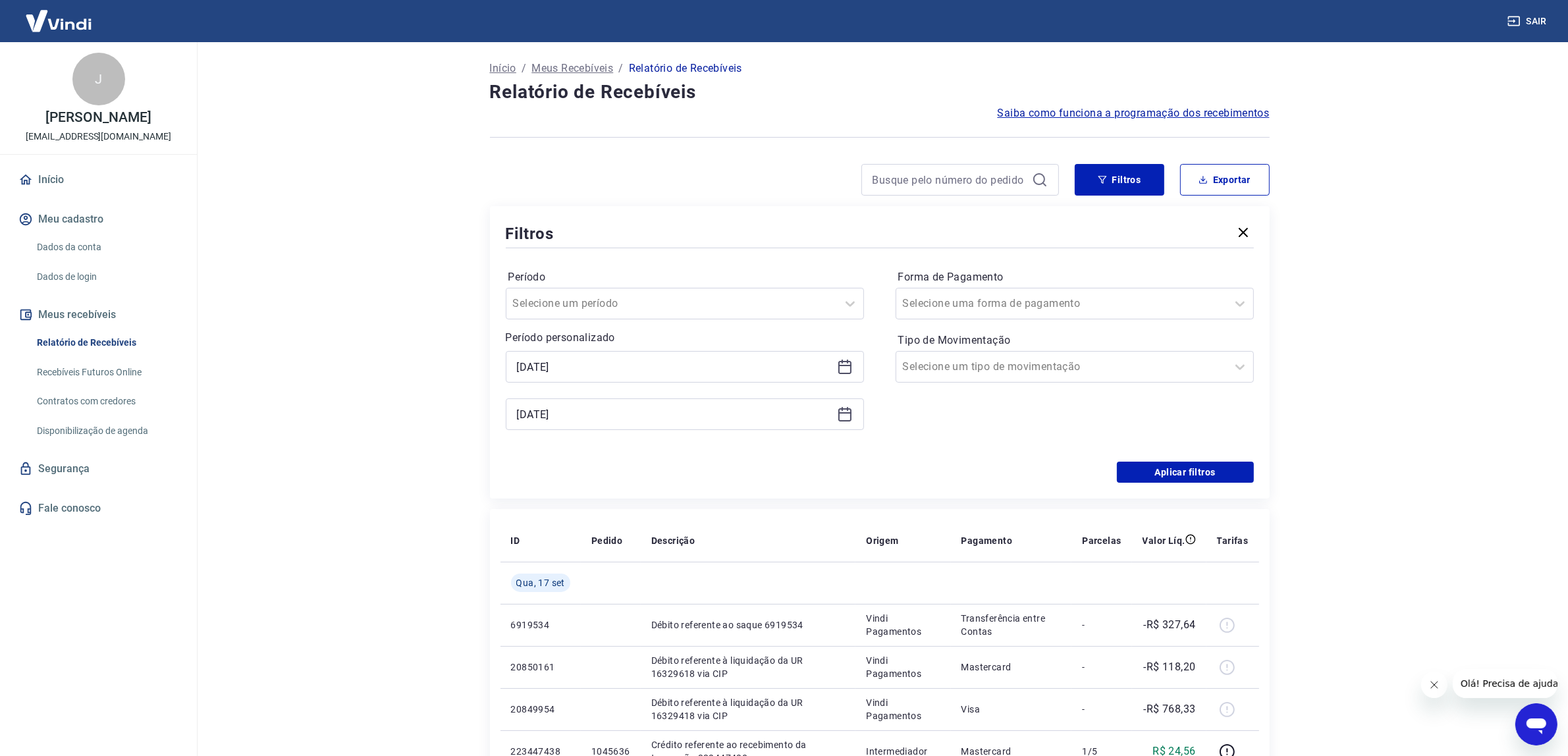
click at [841, 369] on icon at bounding box center [844, 367] width 16 height 16
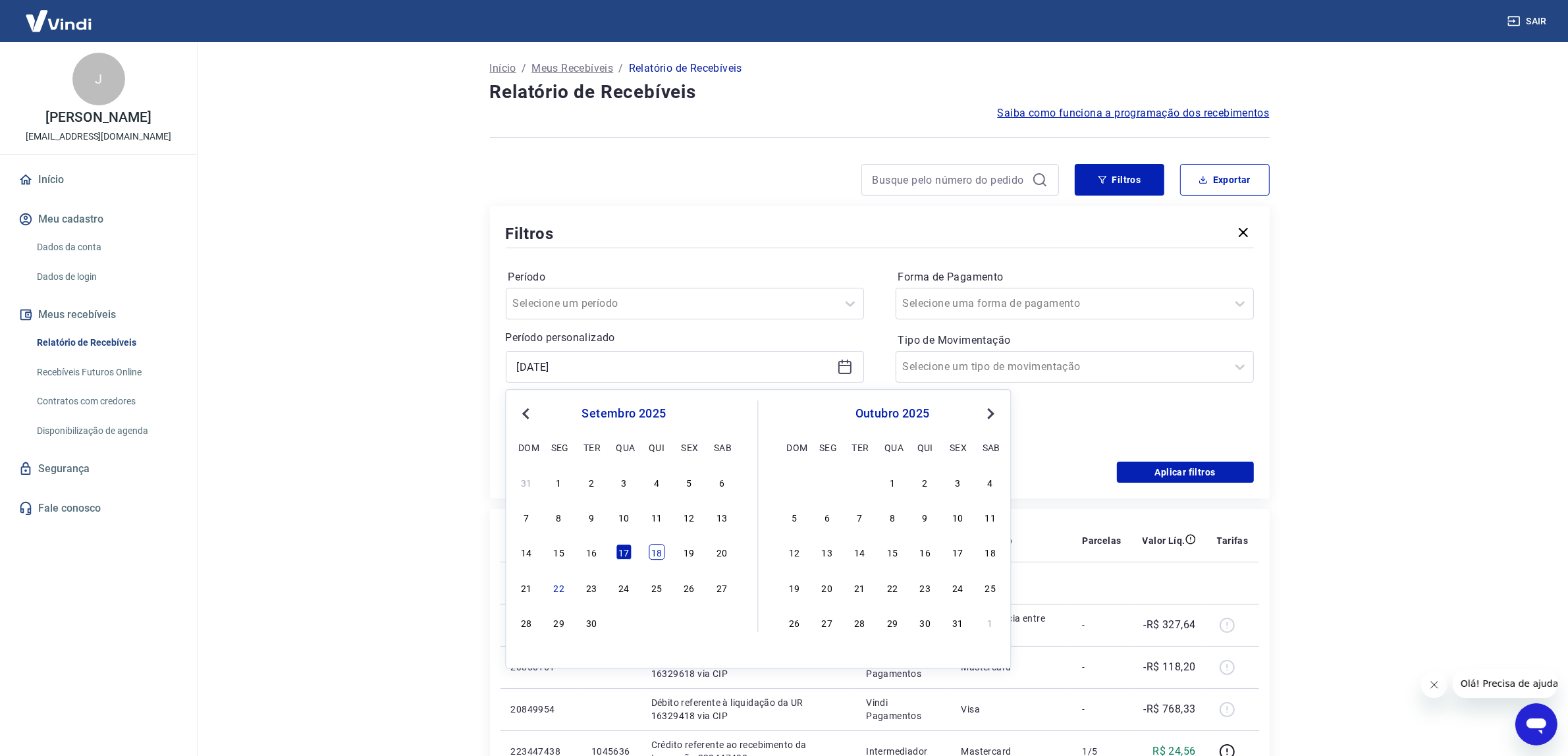
click at [653, 557] on div "18" at bounding box center [656, 552] width 16 height 16
click at [653, 557] on th "Descrição" at bounding box center [748, 541] width 216 height 42
type input "[DATE]"
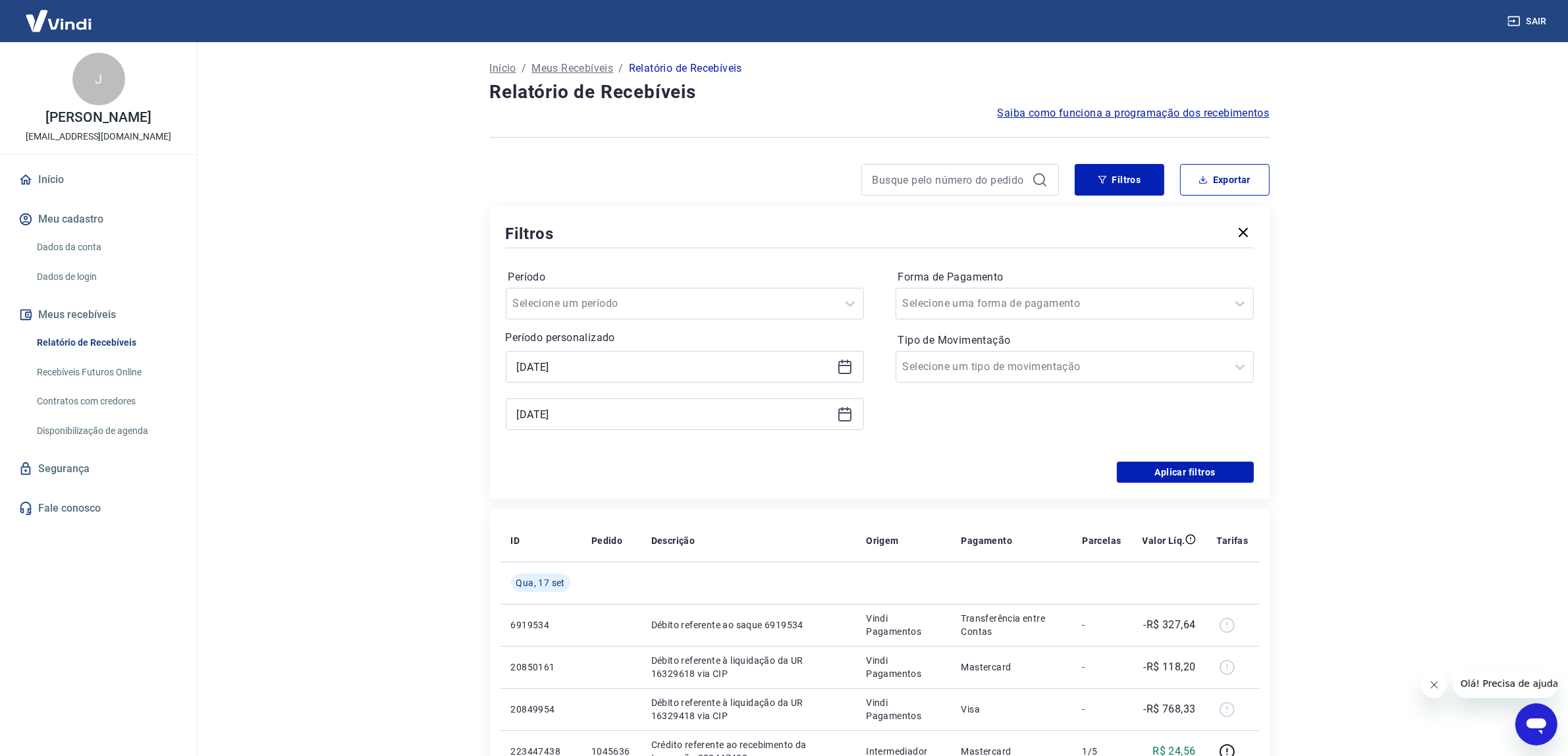
click at [838, 410] on icon at bounding box center [844, 414] width 16 height 16
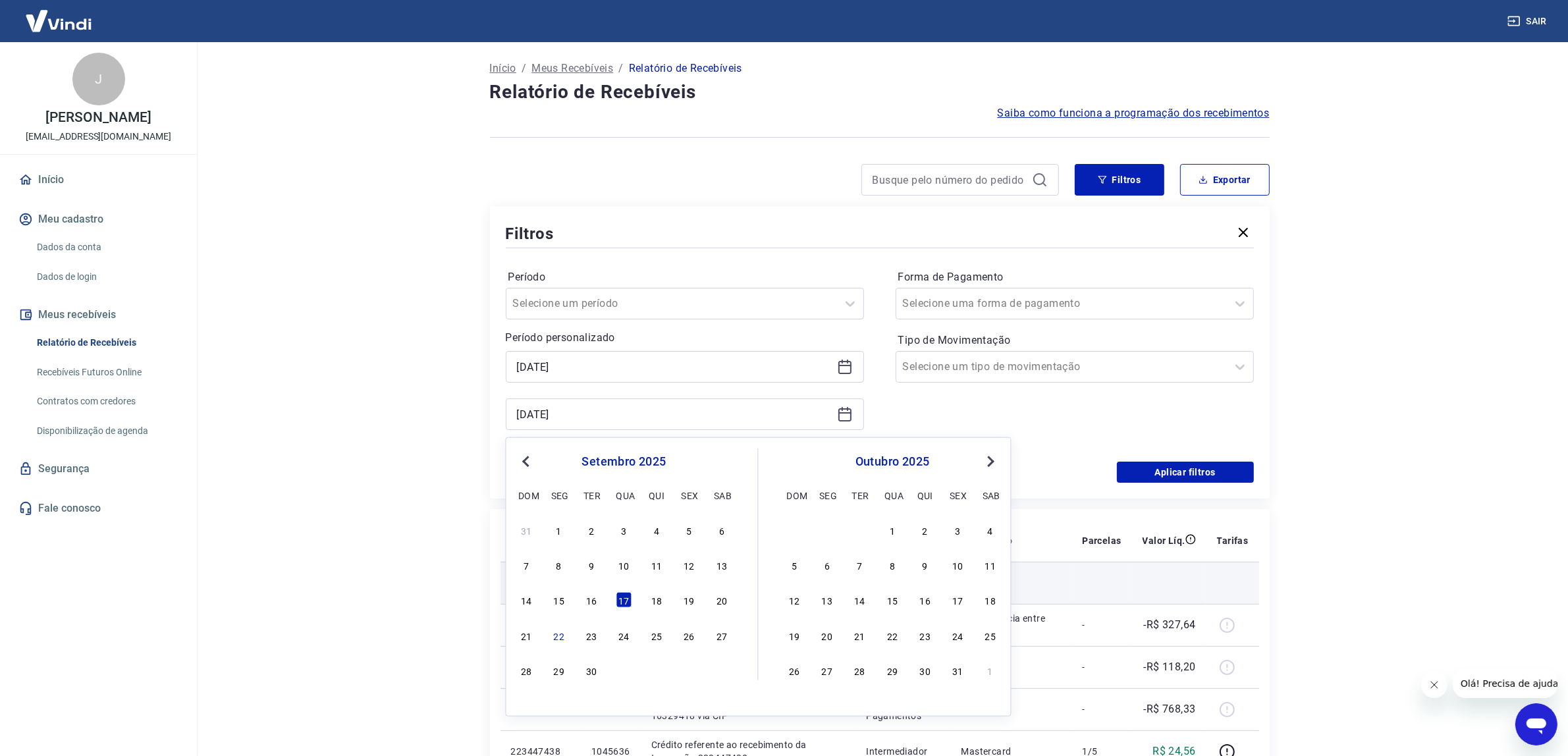
click at [661, 603] on div "18" at bounding box center [656, 599] width 16 height 16
type input "[DATE]"
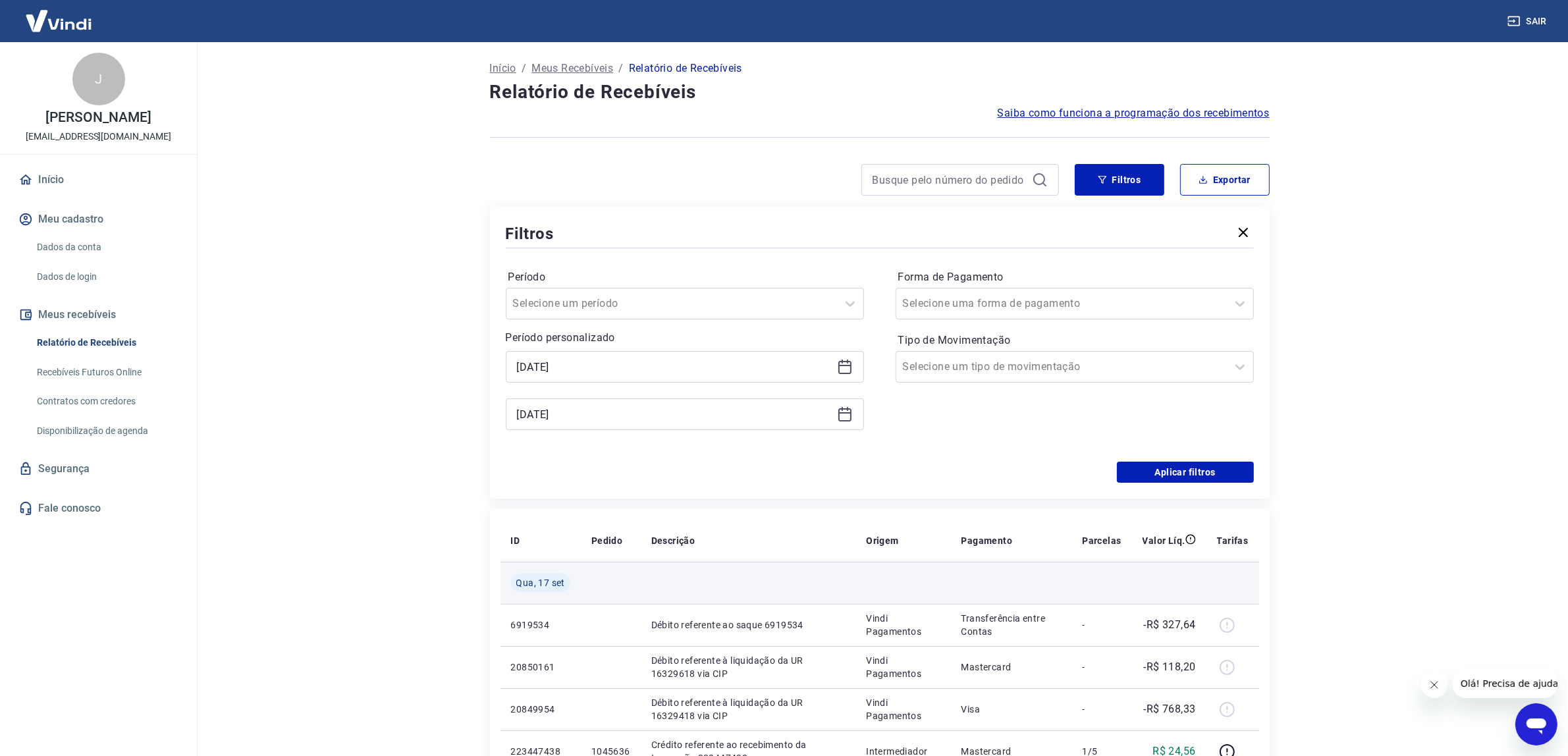
click at [661, 603] on td at bounding box center [748, 582] width 216 height 42
click at [1150, 466] on button "Aplicar filtros" at bounding box center [1185, 472] width 137 height 21
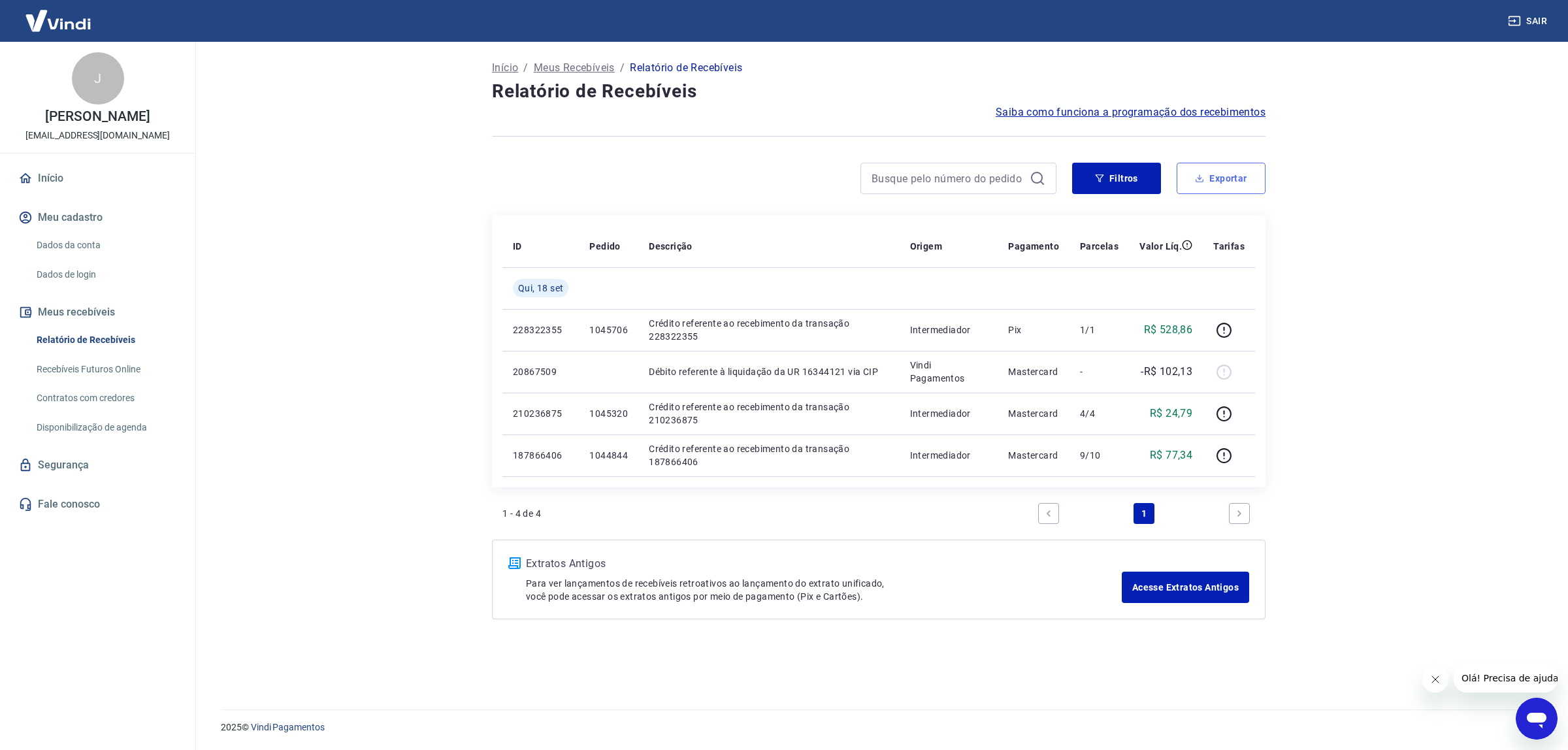
click at [1199, 180] on icon "button" at bounding box center [1199, 179] width 9 height 9
type input "[DATE]"
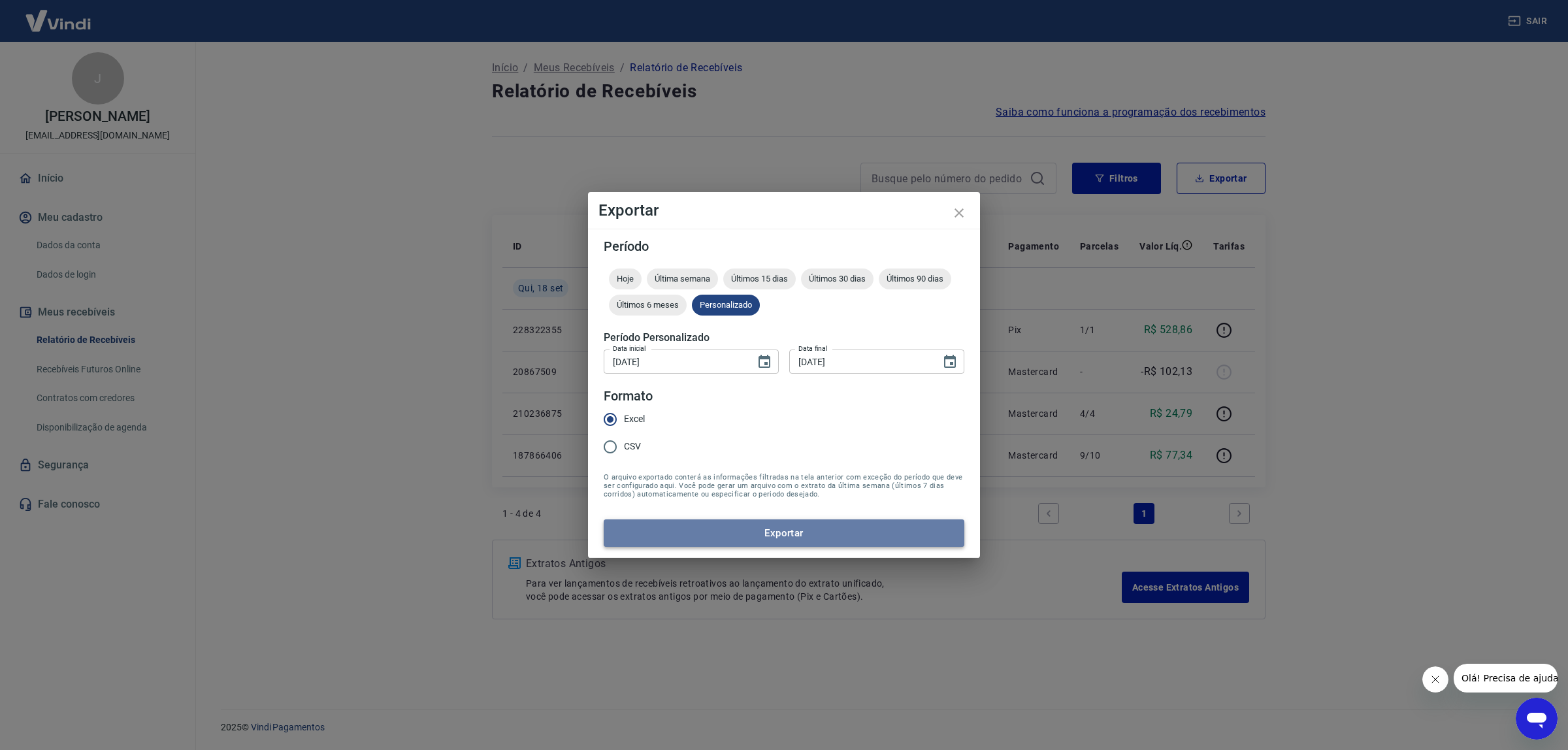
click at [714, 527] on button "Exportar" at bounding box center [784, 533] width 361 height 27
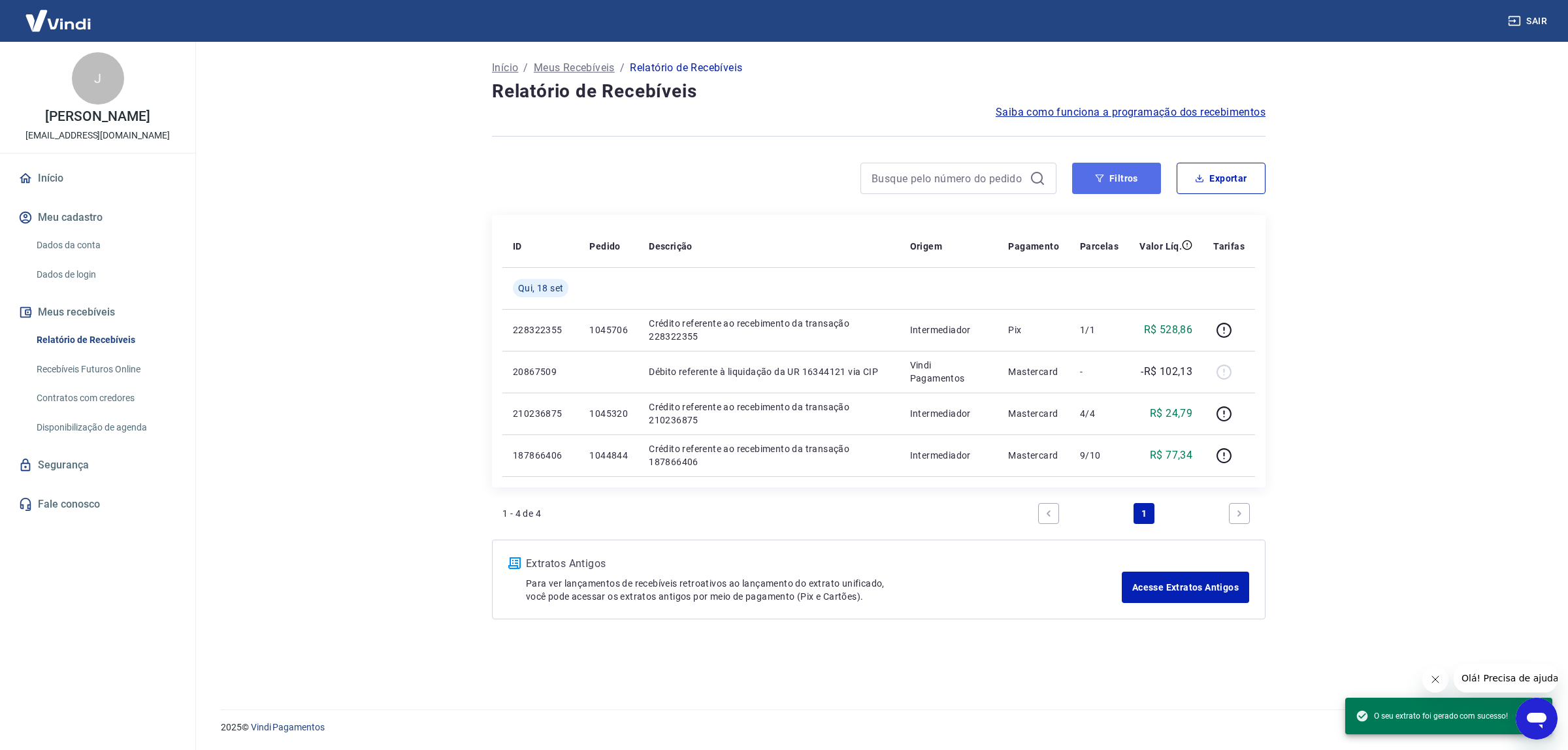
click at [1112, 171] on button "Filtros" at bounding box center [1116, 178] width 89 height 32
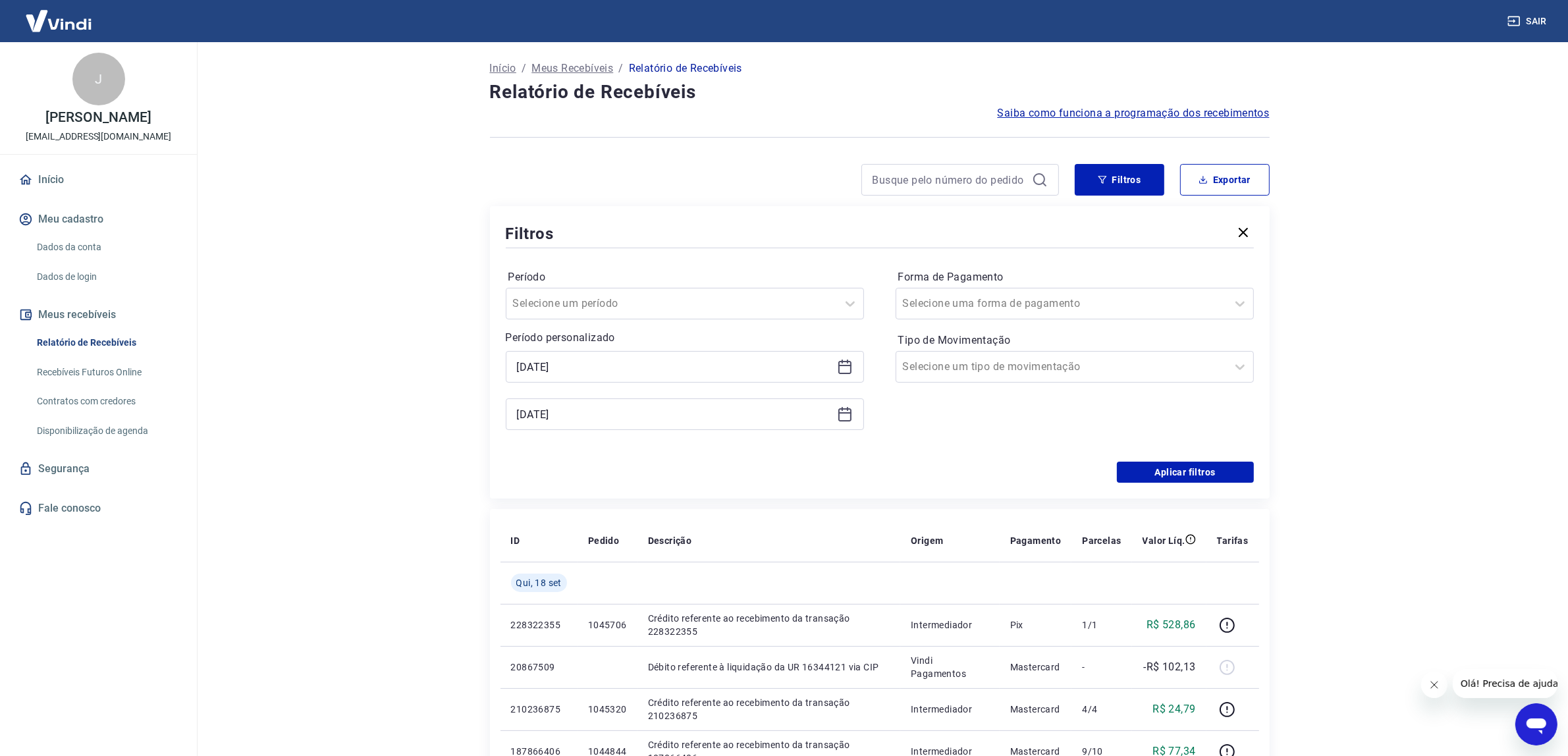
click at [845, 369] on icon at bounding box center [844, 367] width 16 height 16
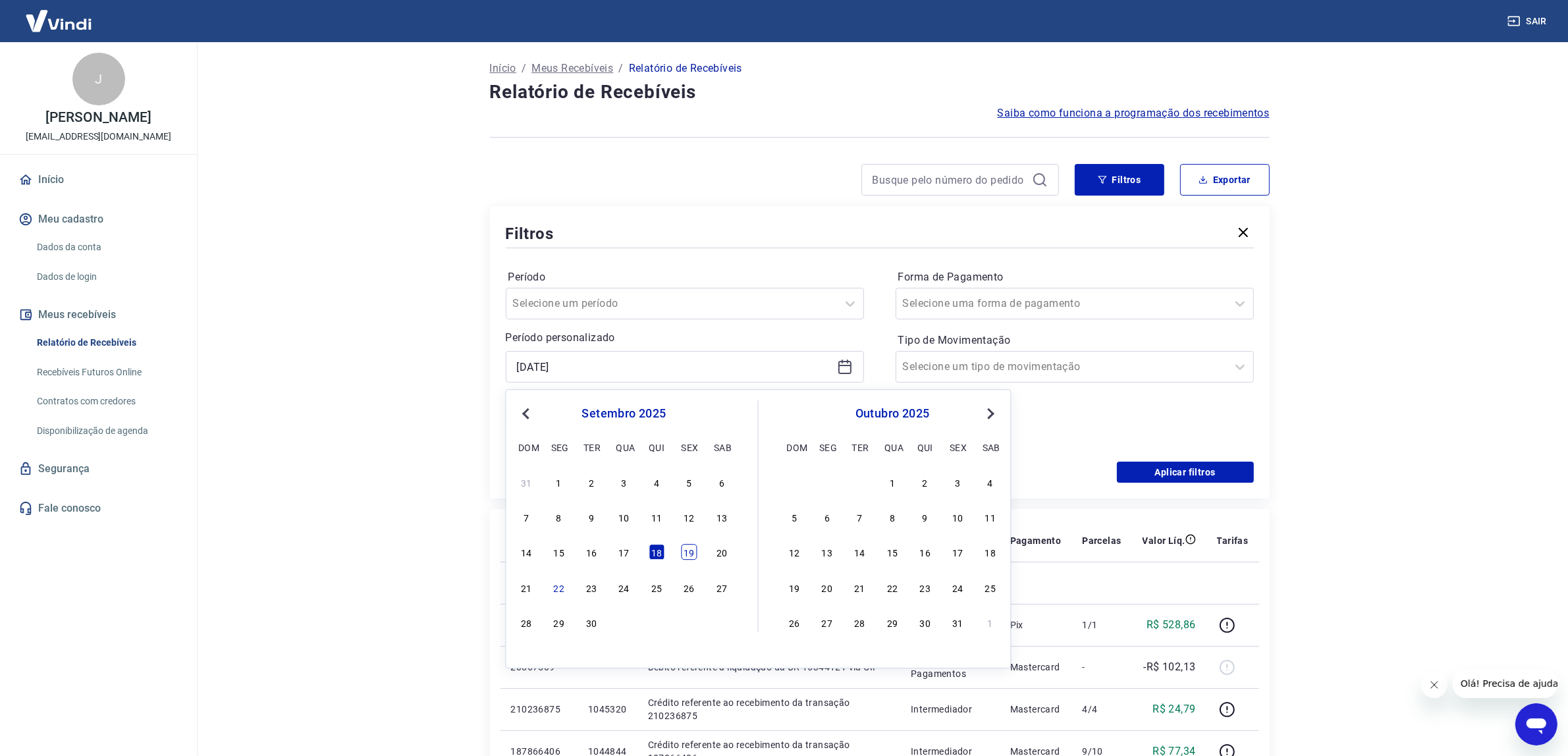
click at [693, 557] on div "19" at bounding box center [689, 552] width 16 height 16
type input "[DATE]"
click at [693, 557] on th "Descrição" at bounding box center [769, 541] width 263 height 42
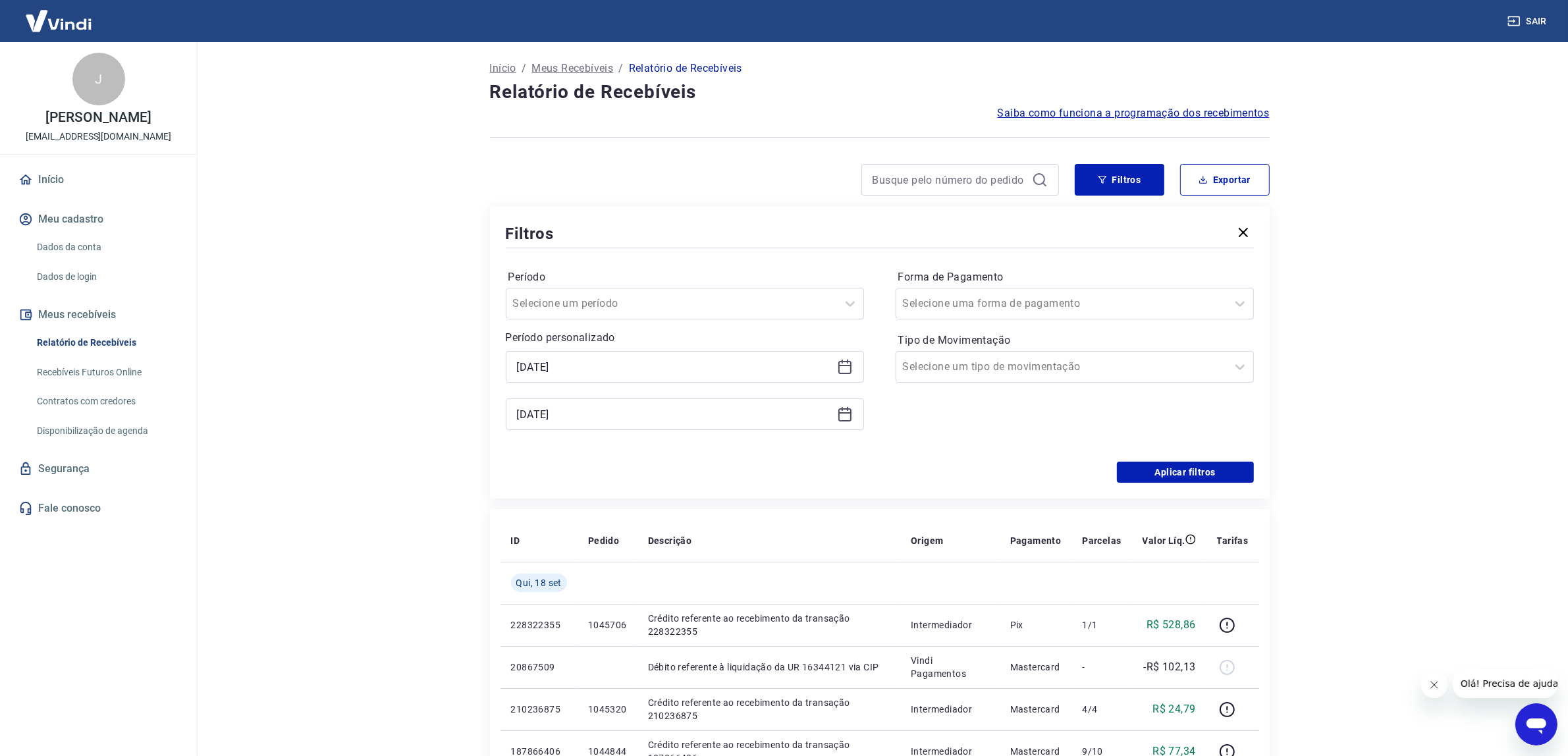
click at [848, 410] on icon at bounding box center [844, 414] width 16 height 16
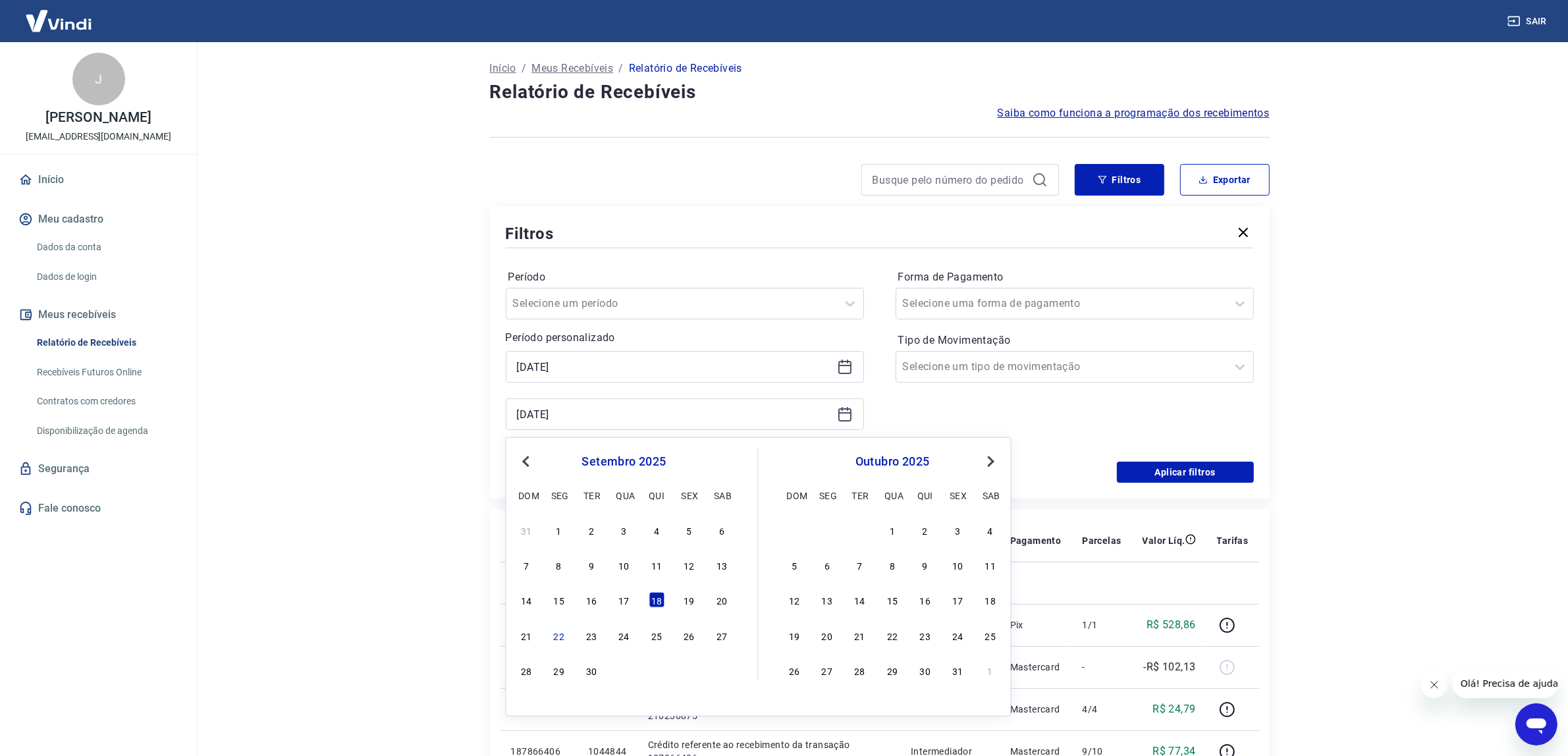
click at [681, 606] on div "14 15 16 17 18 19 20" at bounding box center [624, 601] width 215 height 19
click at [682, 604] on div "19" at bounding box center [689, 599] width 16 height 16
type input "[DATE]"
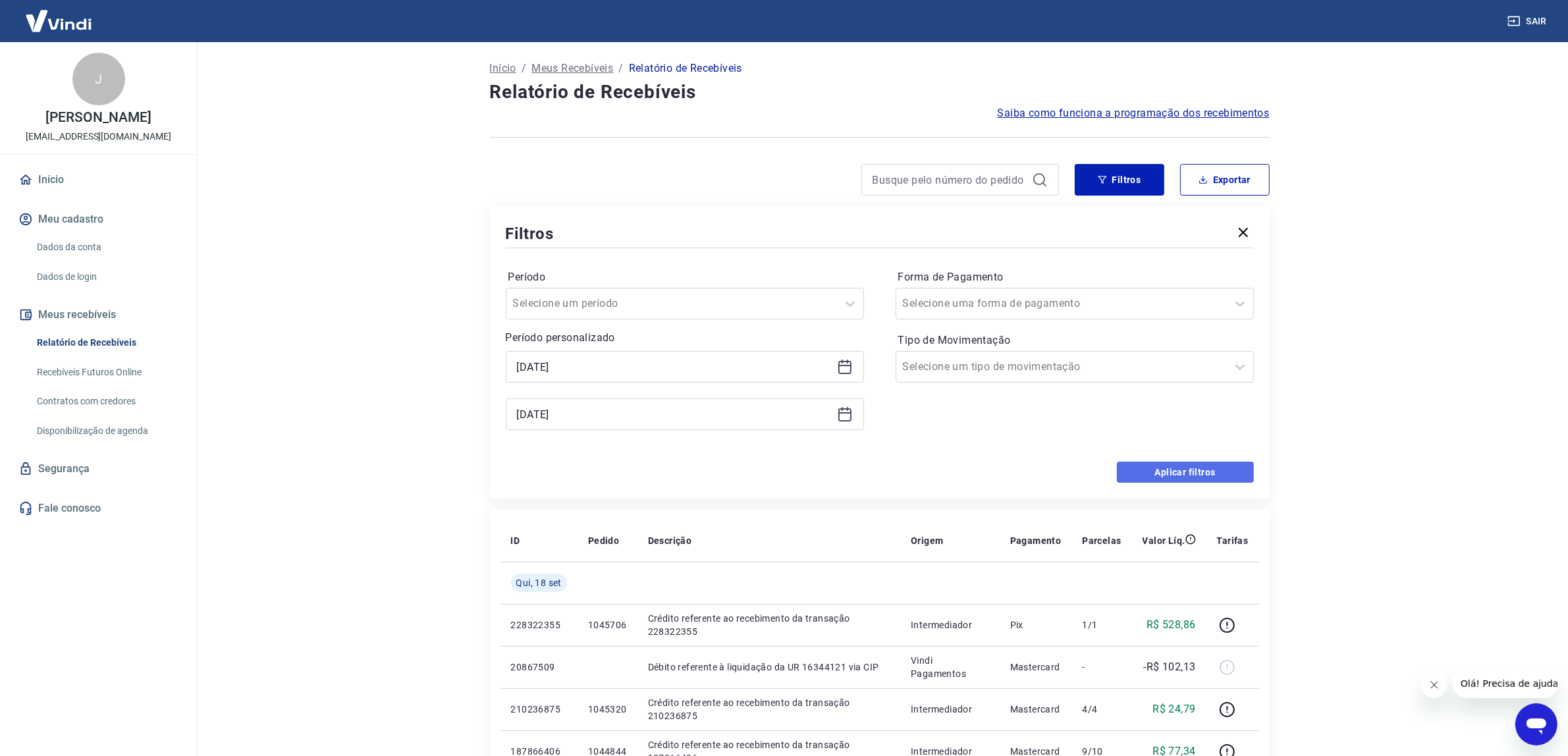
click at [1194, 482] on button "Aplicar filtros" at bounding box center [1185, 472] width 137 height 21
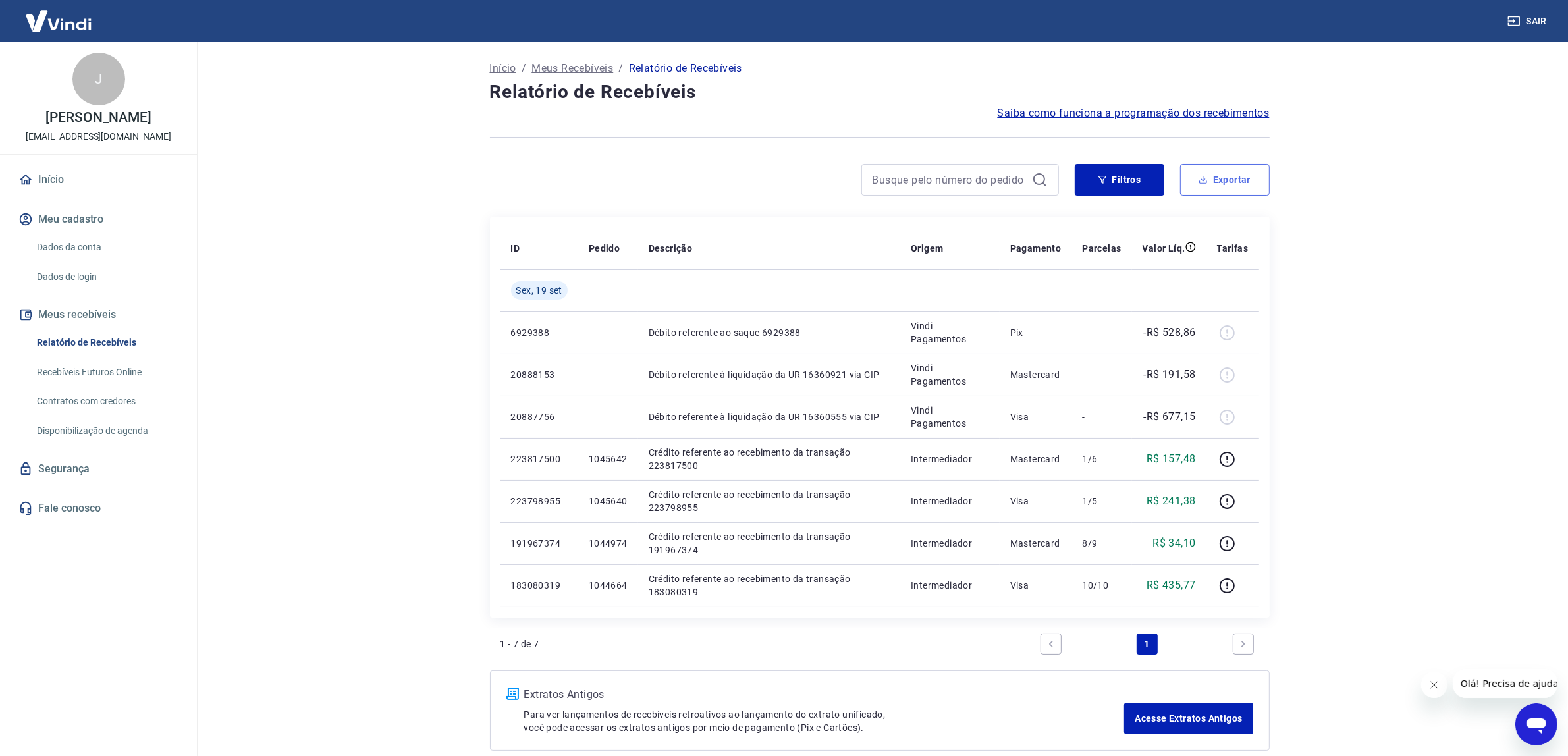
click at [1242, 168] on button "Exportar" at bounding box center [1224, 179] width 90 height 32
type input "[DATE]"
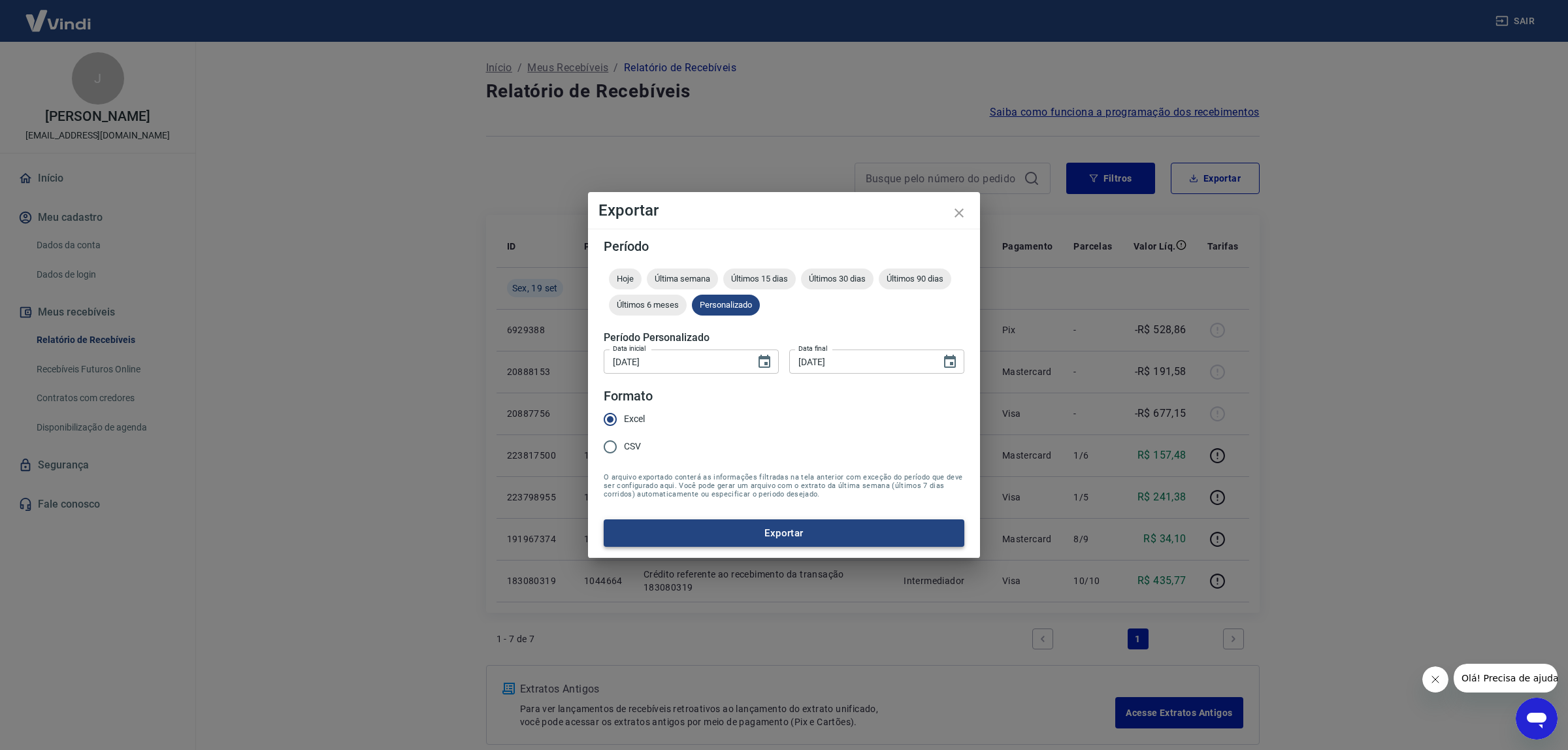
click at [756, 529] on button "Exportar" at bounding box center [784, 533] width 361 height 27
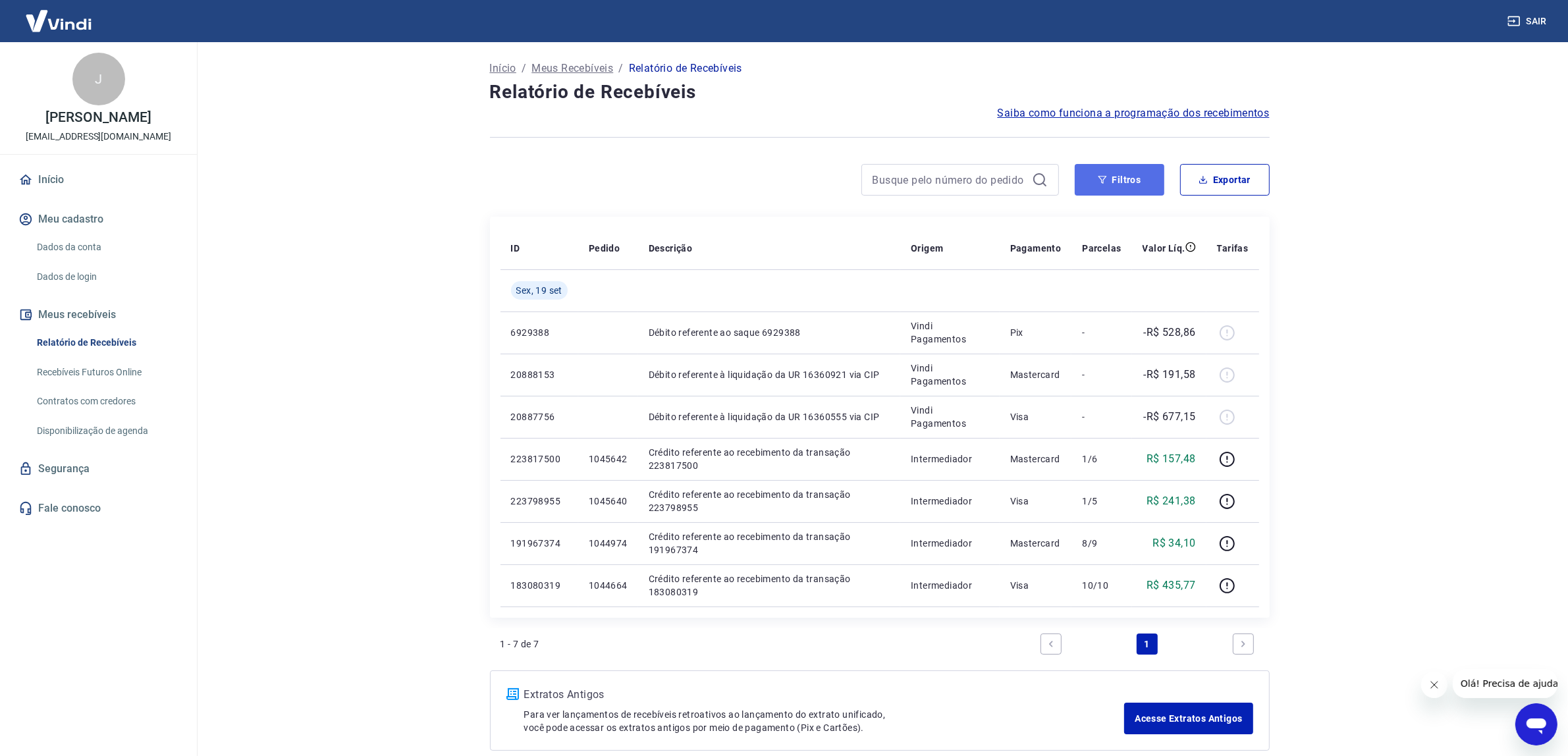
click at [1134, 178] on button "Filtros" at bounding box center [1119, 179] width 90 height 32
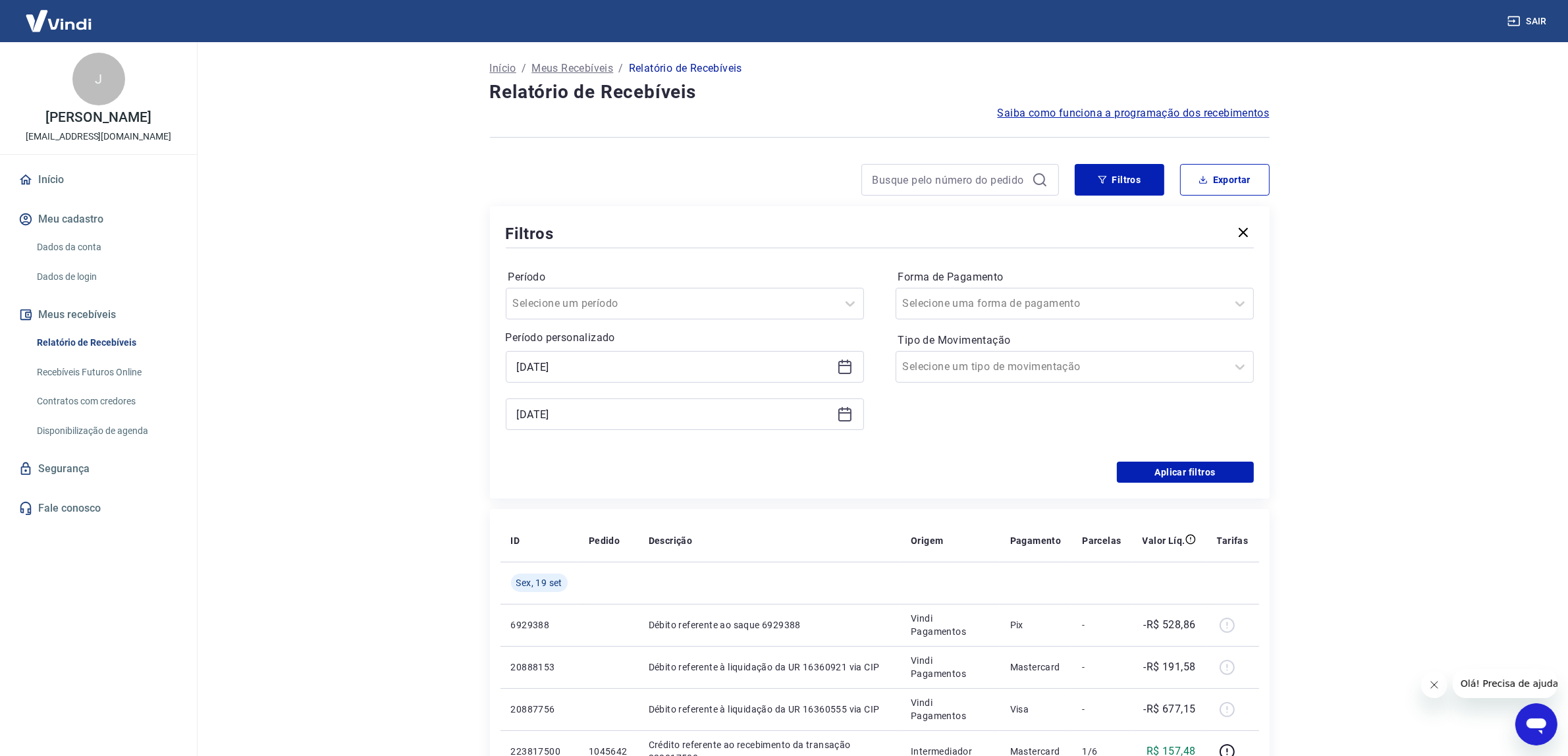
click at [853, 370] on div "[DATE]" at bounding box center [685, 367] width 358 height 32
click at [848, 367] on icon at bounding box center [844, 367] width 16 height 16
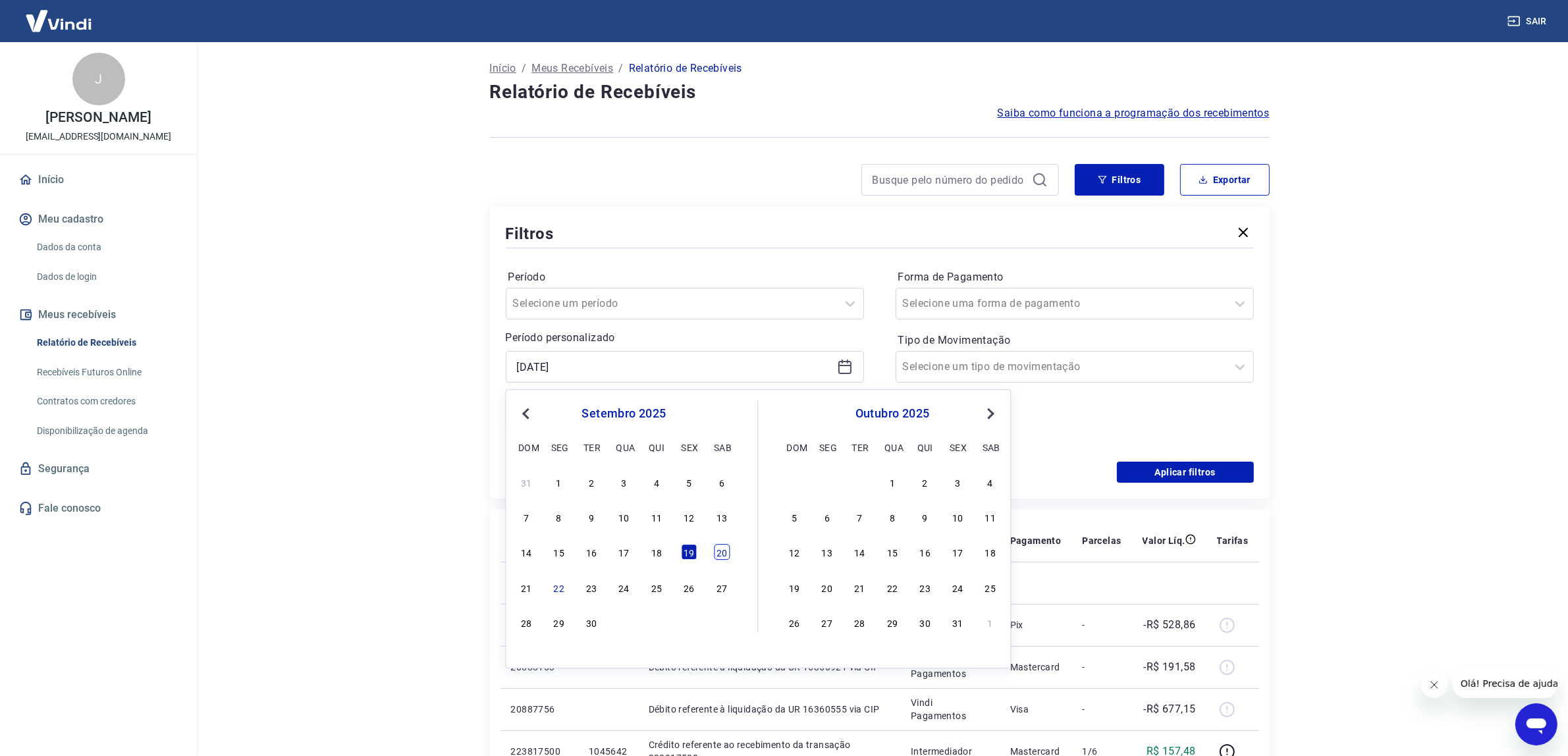
click at [722, 554] on div "20" at bounding box center [721, 552] width 16 height 16
type input "[DATE]"
click at [722, 554] on th "Descrição" at bounding box center [770, 541] width 262 height 42
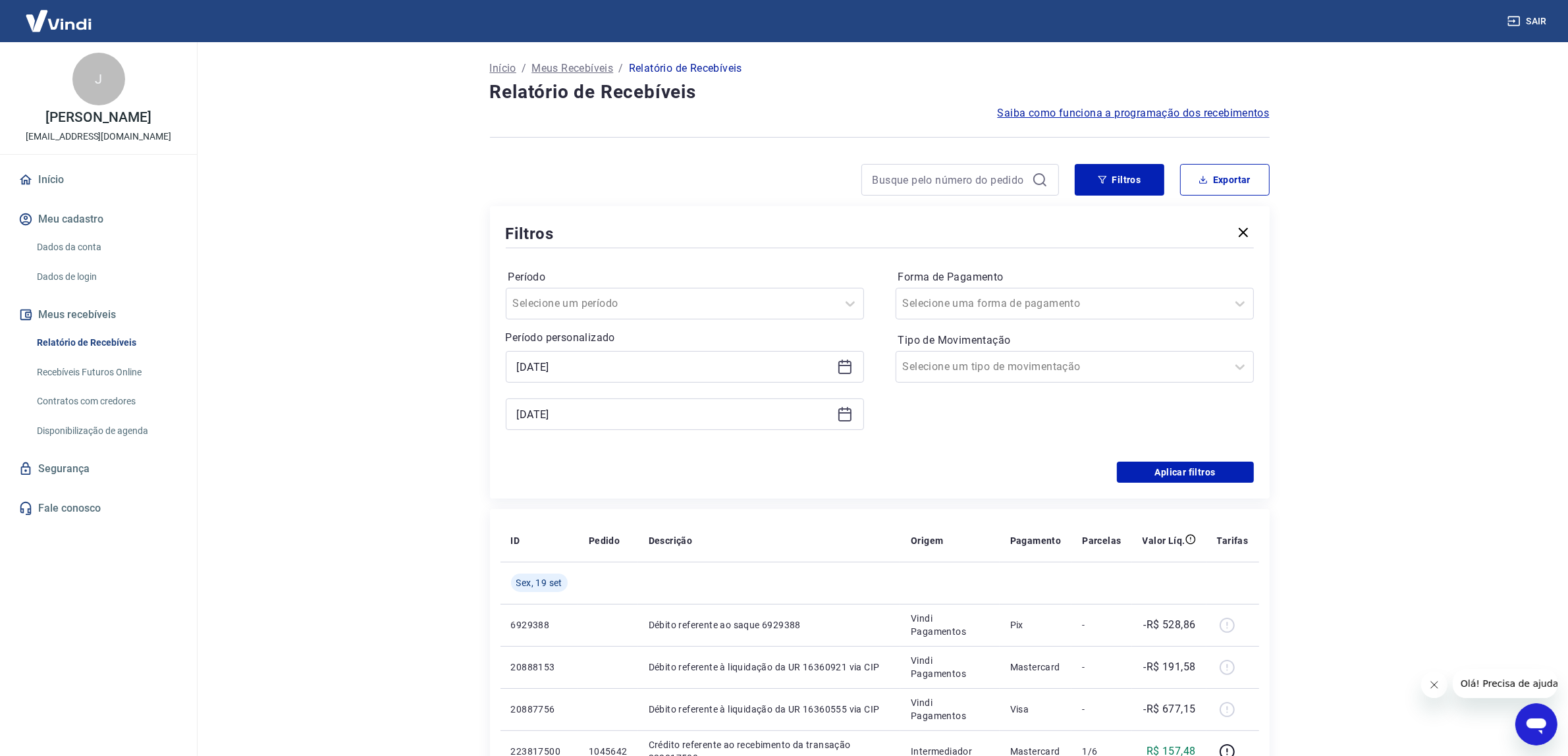
click at [844, 418] on icon at bounding box center [844, 414] width 16 height 16
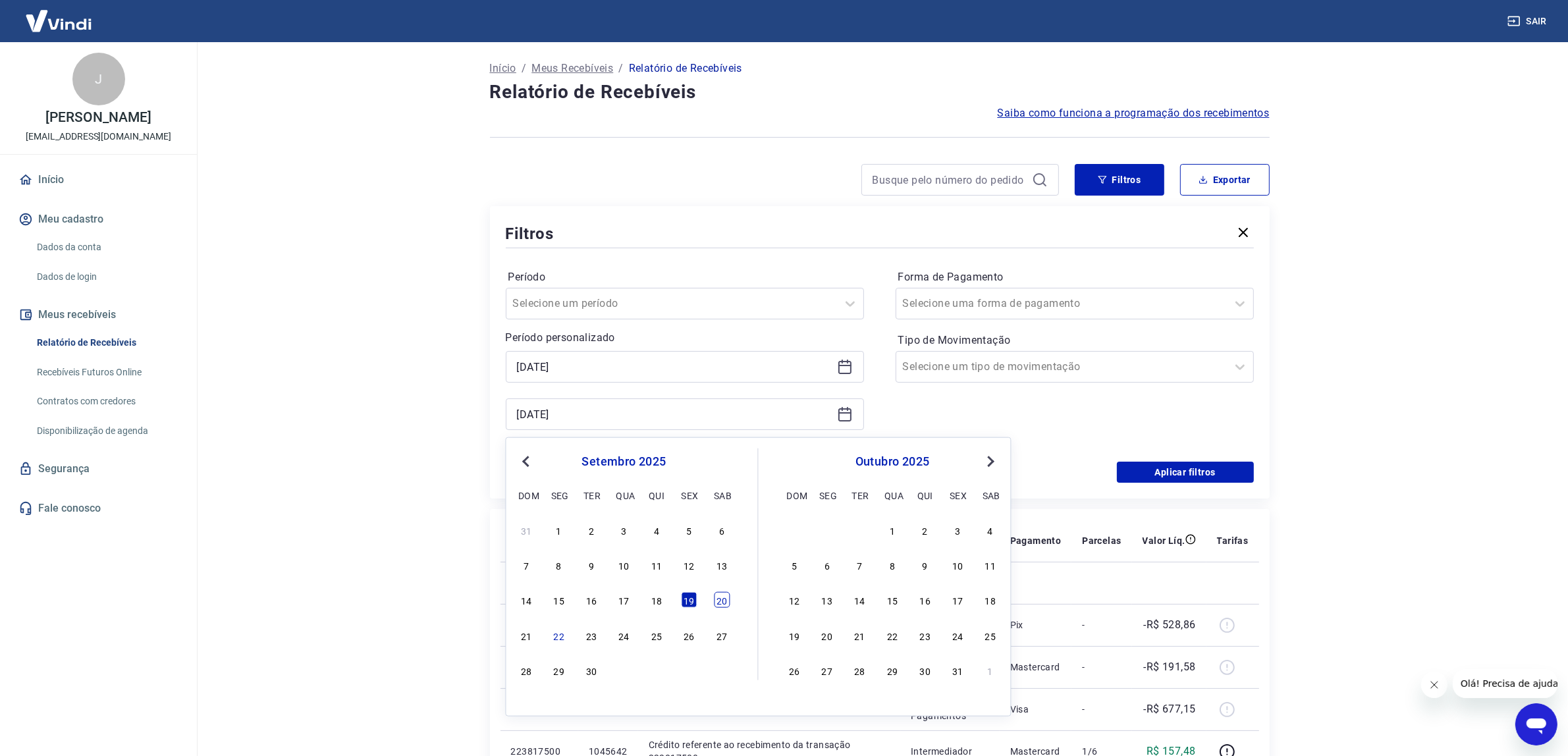
click at [728, 598] on div "20" at bounding box center [721, 599] width 16 height 16
type input "[DATE]"
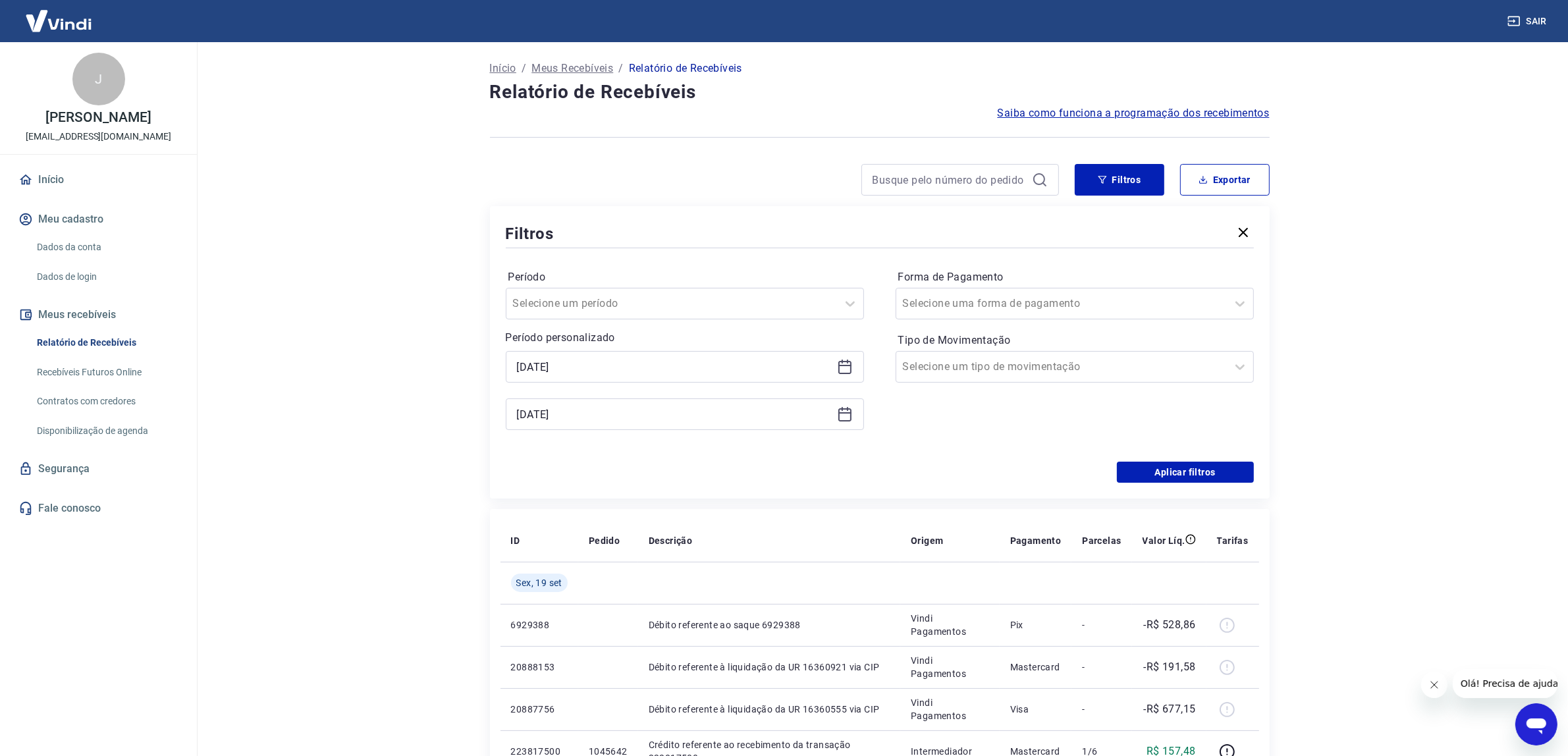
click at [728, 598] on td at bounding box center [770, 582] width 262 height 42
drag, startPoint x: 1135, startPoint y: 469, endPoint x: 976, endPoint y: 472, distance: 159.0
click at [1136, 469] on button "Aplicar filtros" at bounding box center [1185, 472] width 137 height 21
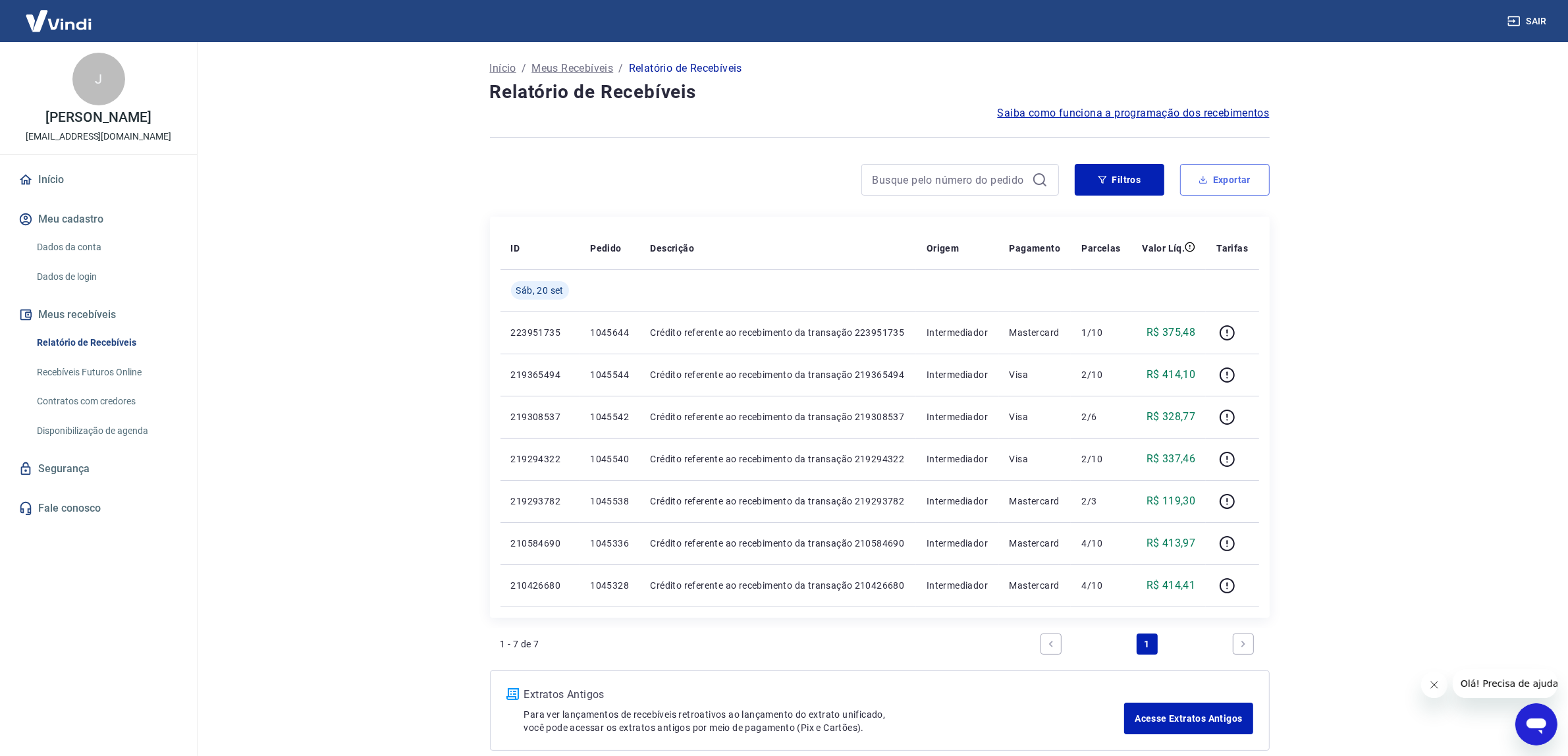
click at [1230, 173] on button "Exportar" at bounding box center [1224, 179] width 90 height 32
type input "[DATE]"
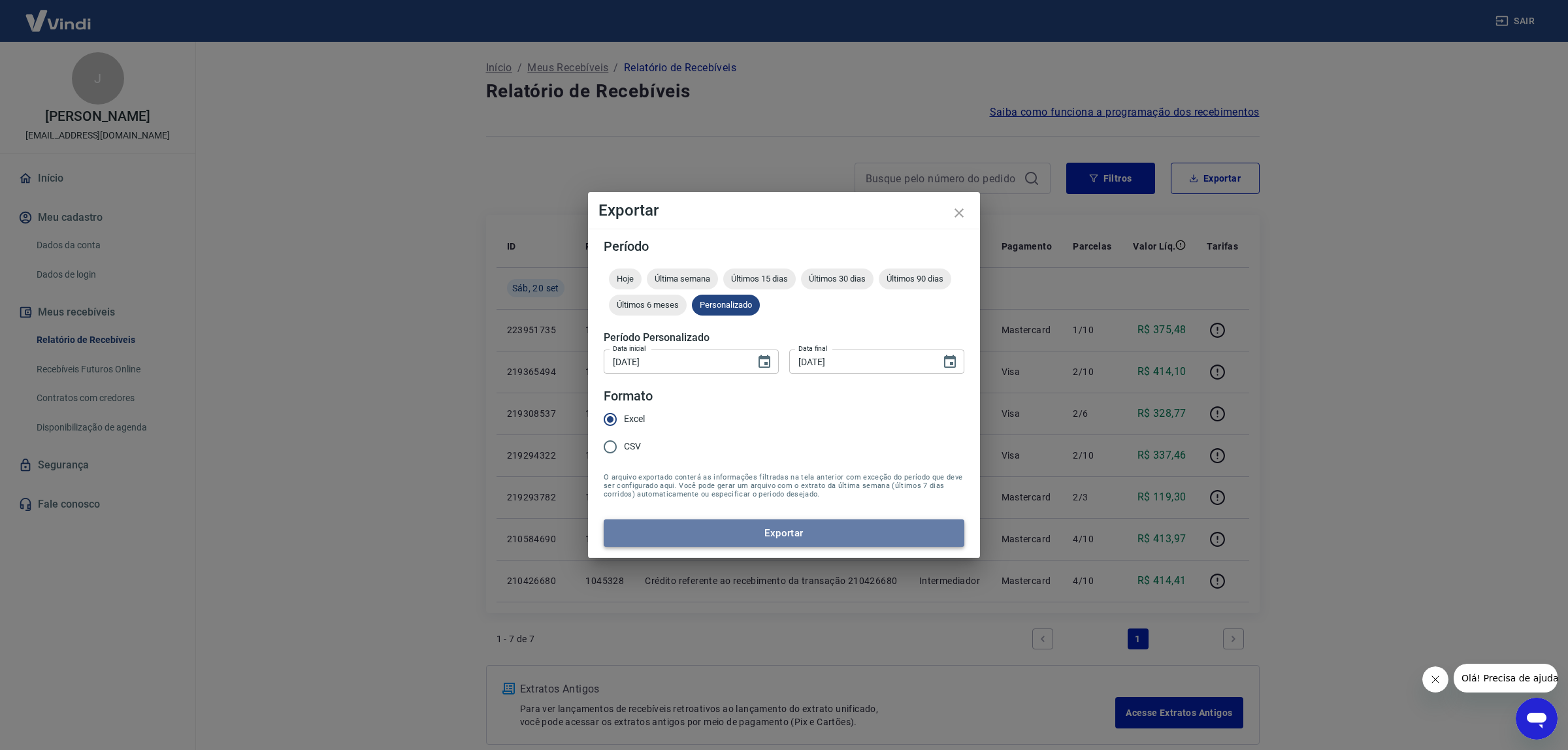
click at [791, 533] on button "Exportar" at bounding box center [784, 533] width 361 height 27
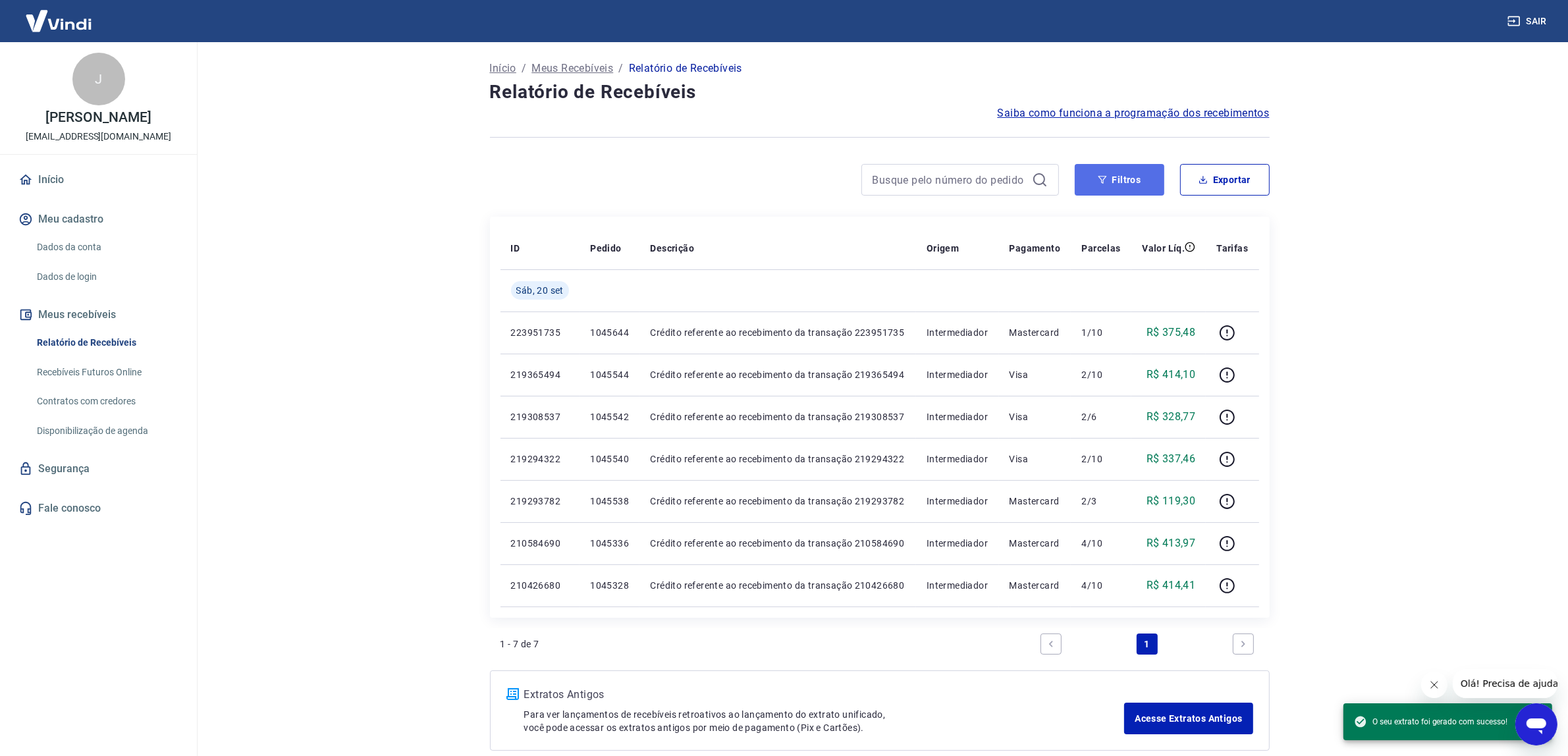
click at [1121, 182] on button "Filtros" at bounding box center [1119, 179] width 90 height 32
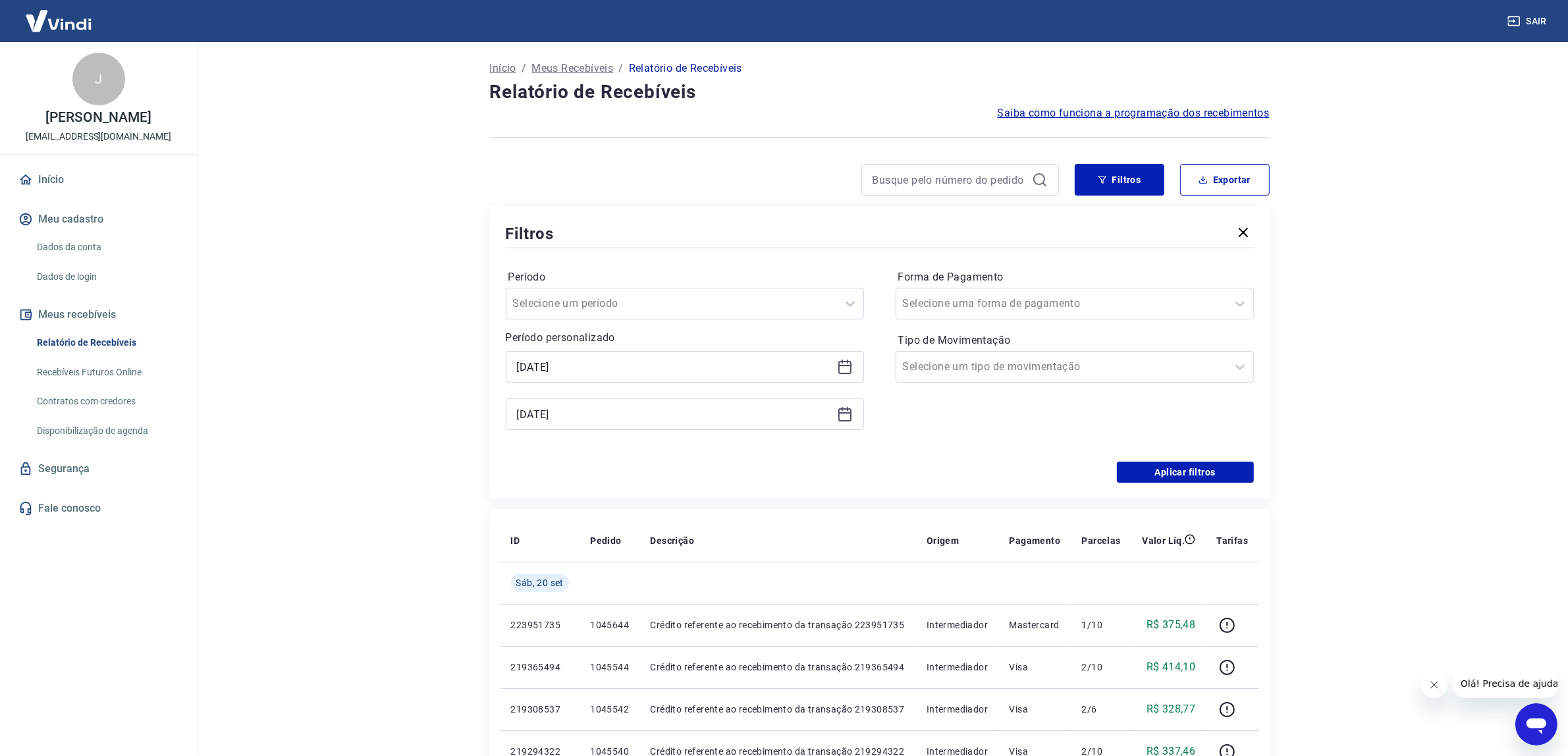
click at [854, 367] on div "[DATE]" at bounding box center [685, 367] width 358 height 32
click at [852, 366] on div "[DATE]" at bounding box center [685, 367] width 358 height 32
click at [848, 366] on icon at bounding box center [844, 367] width 16 height 16
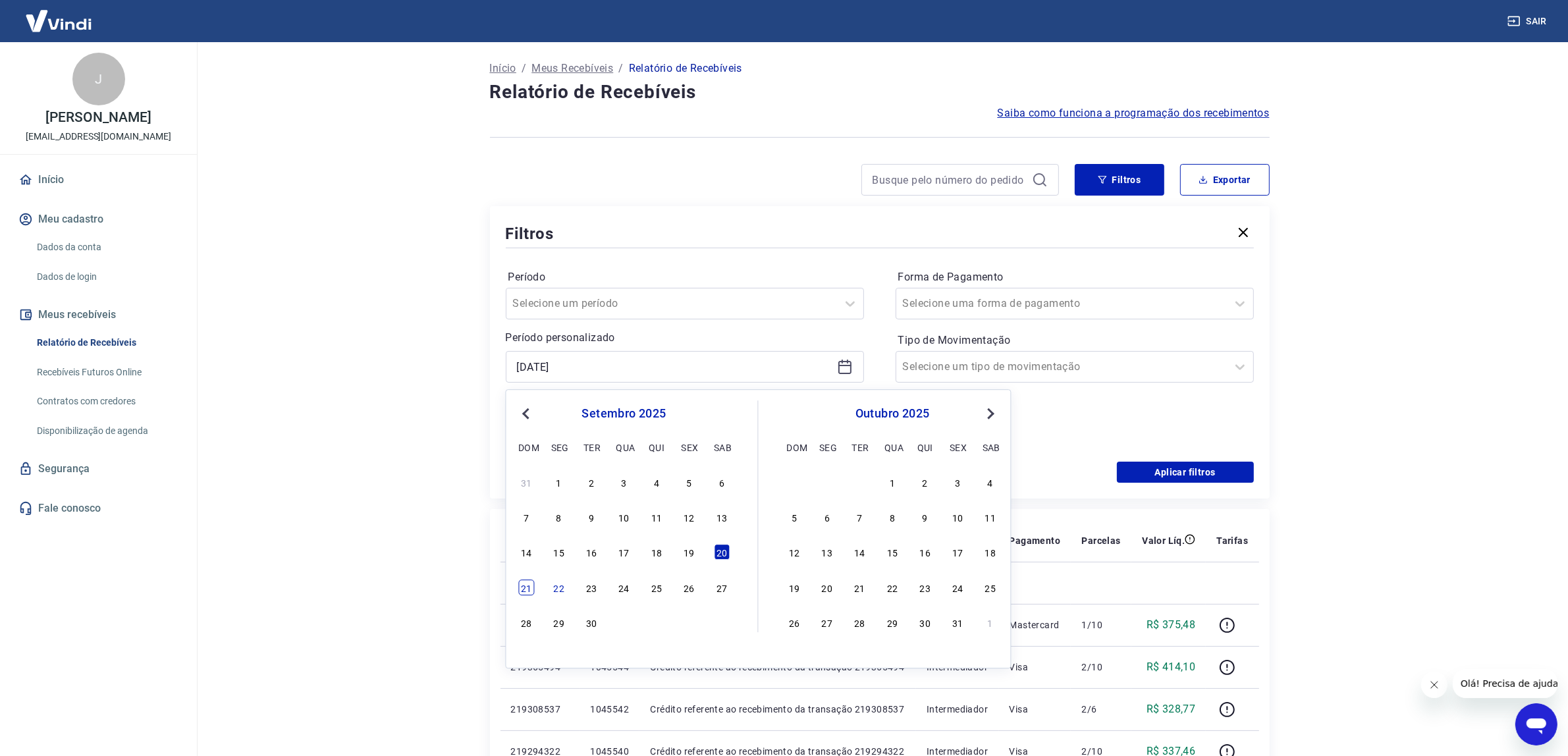
click at [532, 592] on div "21" at bounding box center [526, 587] width 16 height 16
type input "[DATE]"
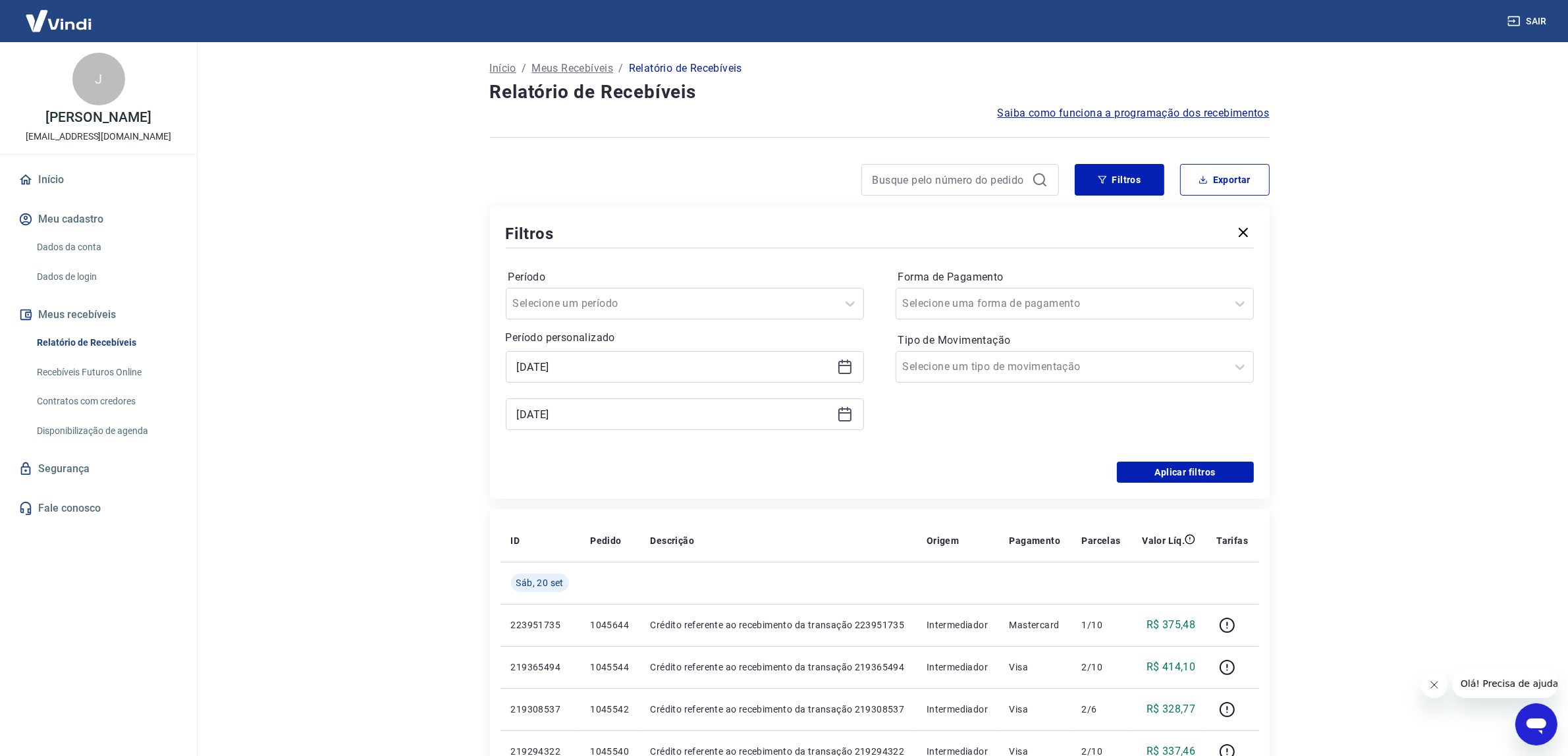
click at [532, 592] on div "Sáb, 20 set" at bounding box center [540, 582] width 58 height 19
click at [850, 419] on icon at bounding box center [845, 415] width 13 height 13
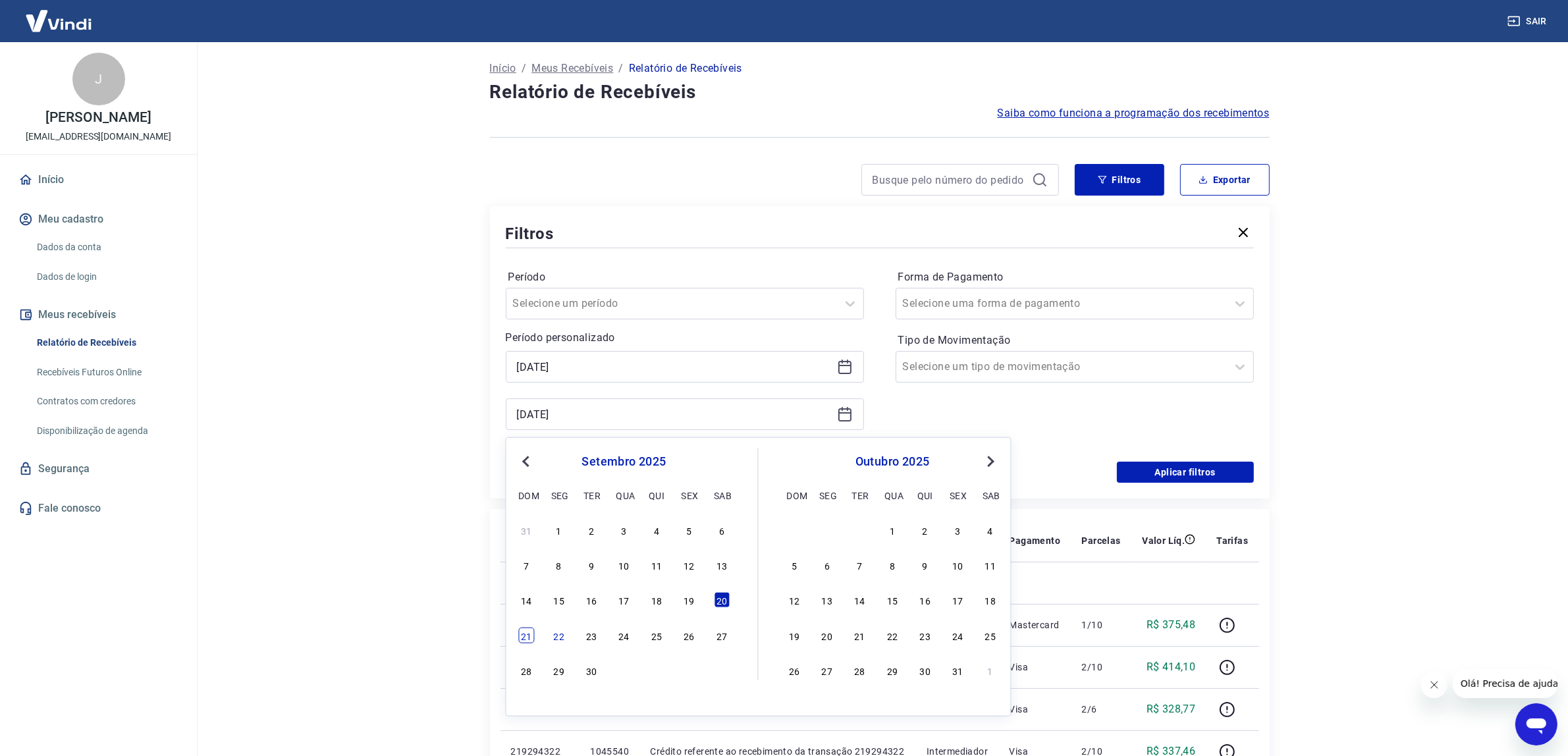
click at [521, 643] on div "21 22 23 24 25 26 27" at bounding box center [624, 635] width 215 height 19
click at [521, 644] on div "21 22 23 24 25 26 27" at bounding box center [624, 635] width 215 height 19
click at [522, 635] on div "21" at bounding box center [526, 635] width 16 height 16
type input "[DATE]"
click at [522, 635] on td "223951735" at bounding box center [541, 624] width 80 height 42
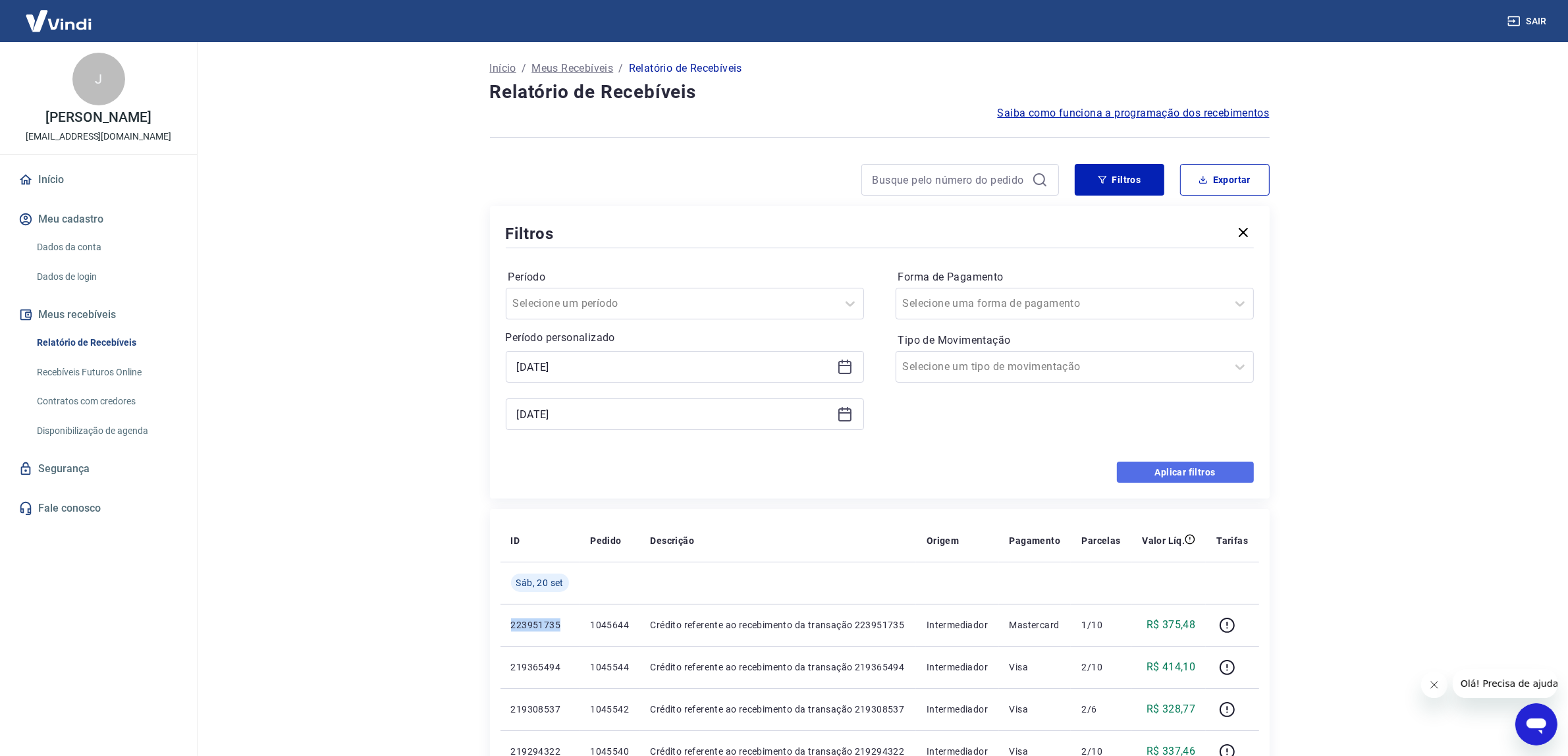
click at [1158, 467] on button "Aplicar filtros" at bounding box center [1185, 472] width 137 height 21
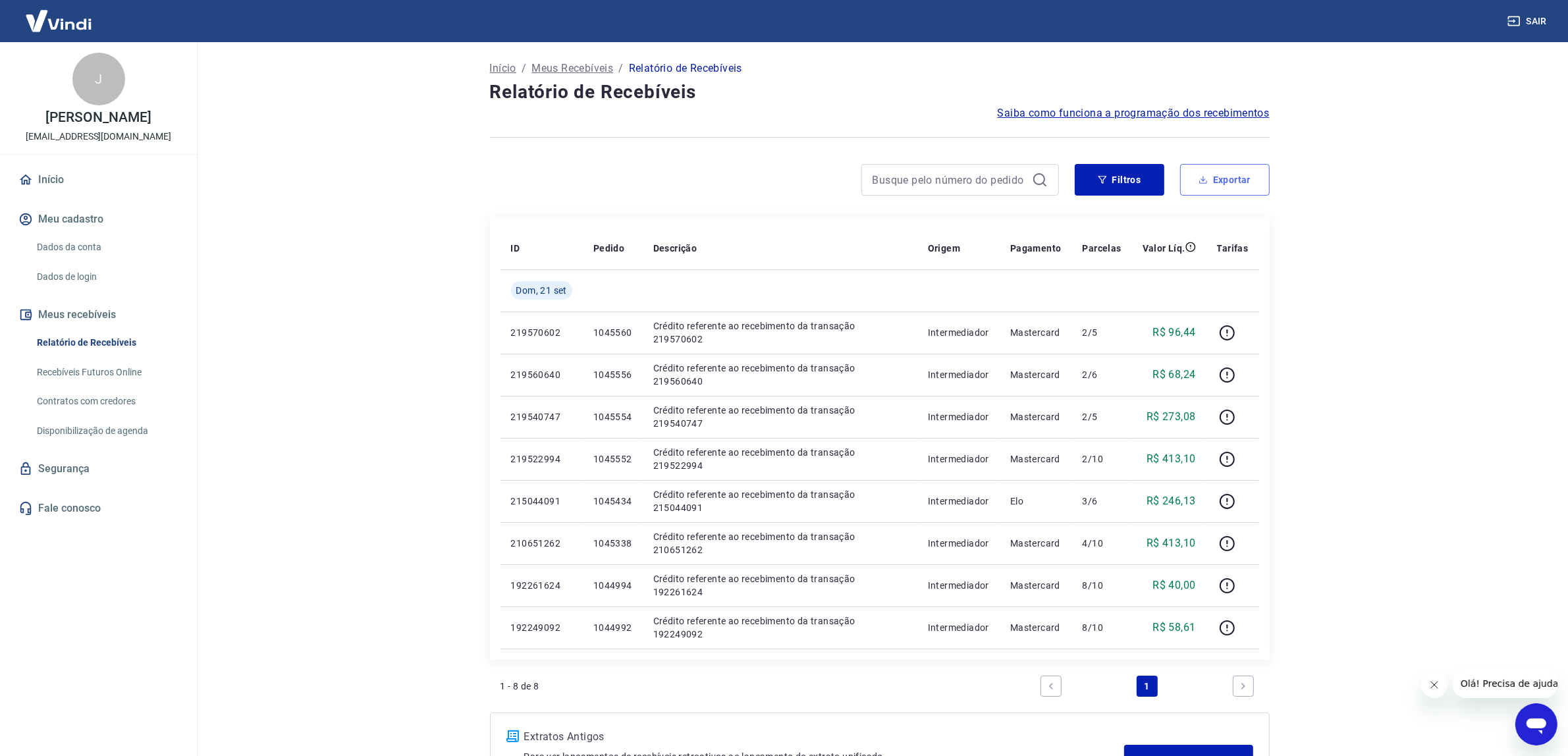
click at [1230, 169] on button "Exportar" at bounding box center [1224, 179] width 90 height 32
type input "[DATE]"
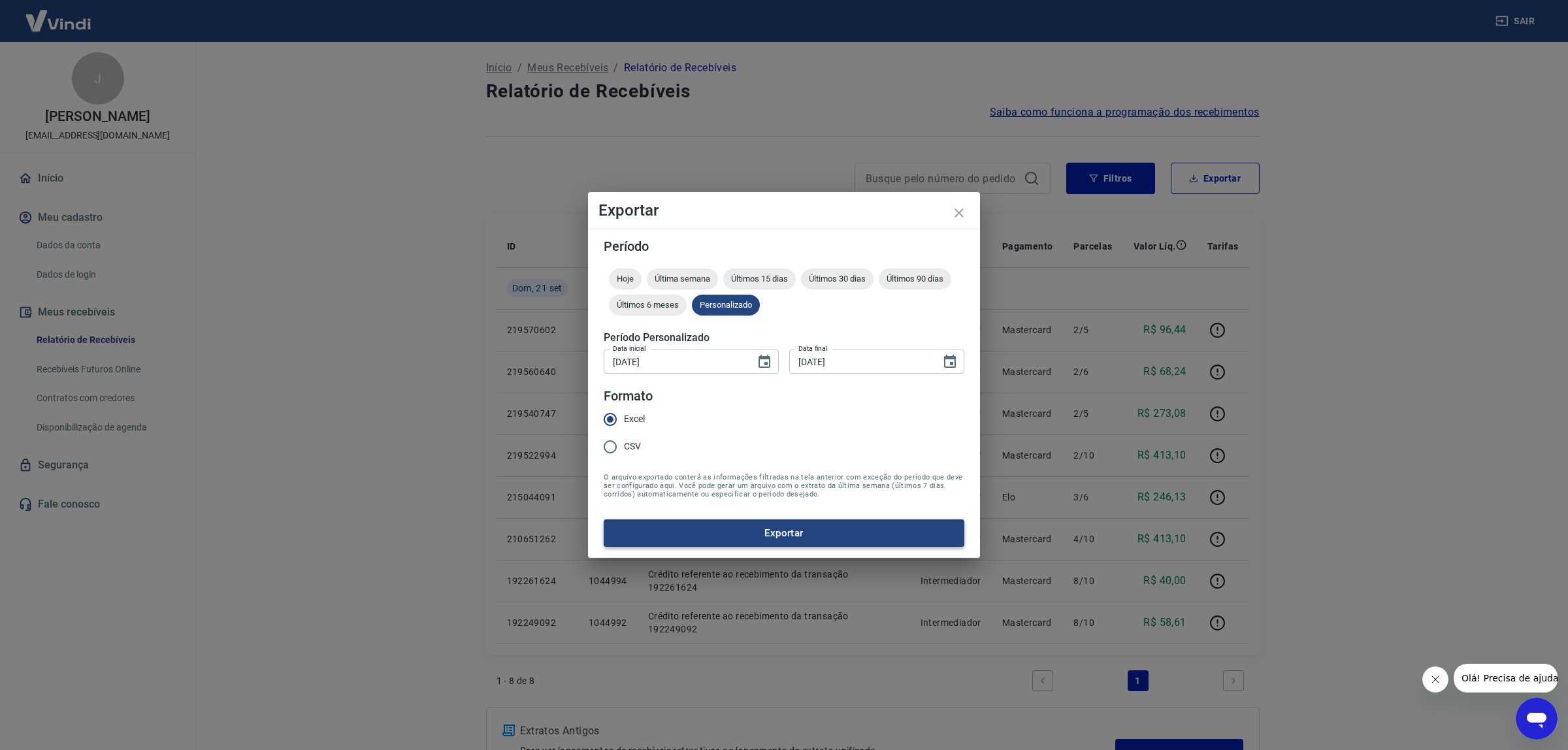
click at [766, 534] on button "Exportar" at bounding box center [784, 533] width 361 height 27
